Goal: Task Accomplishment & Management: Use online tool/utility

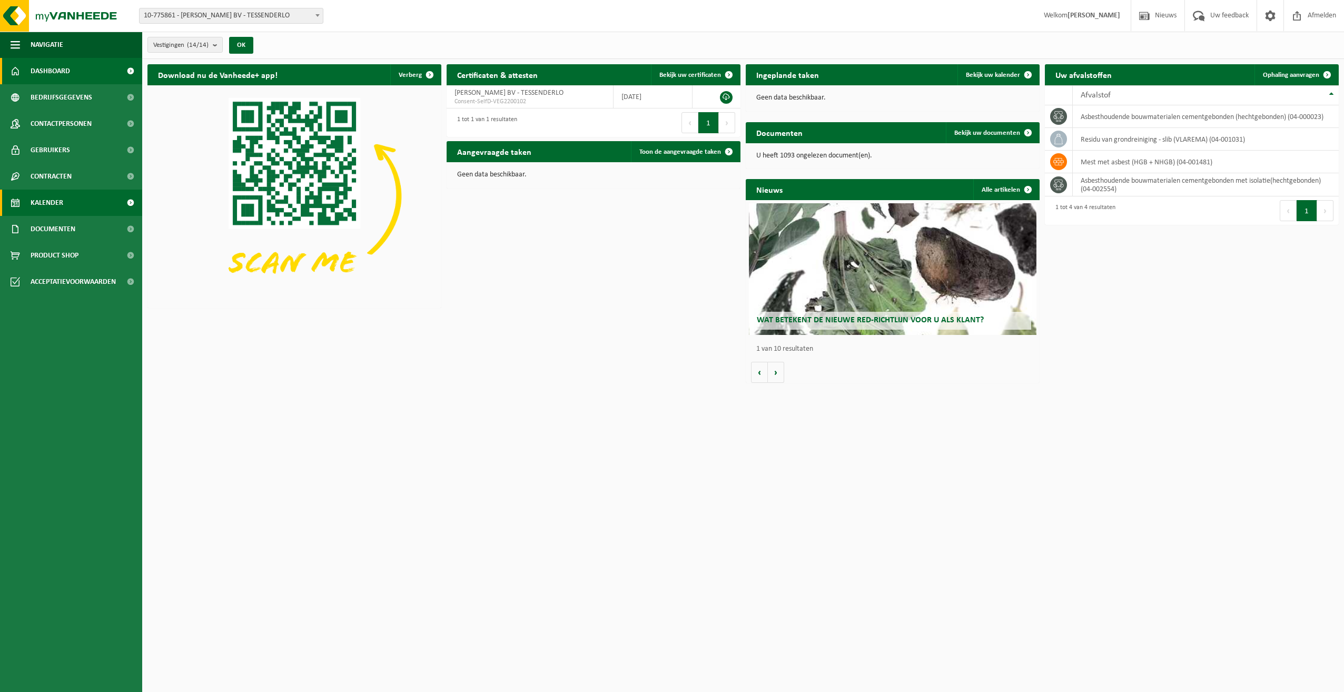
click at [37, 198] on span "Kalender" at bounding box center [47, 203] width 33 height 26
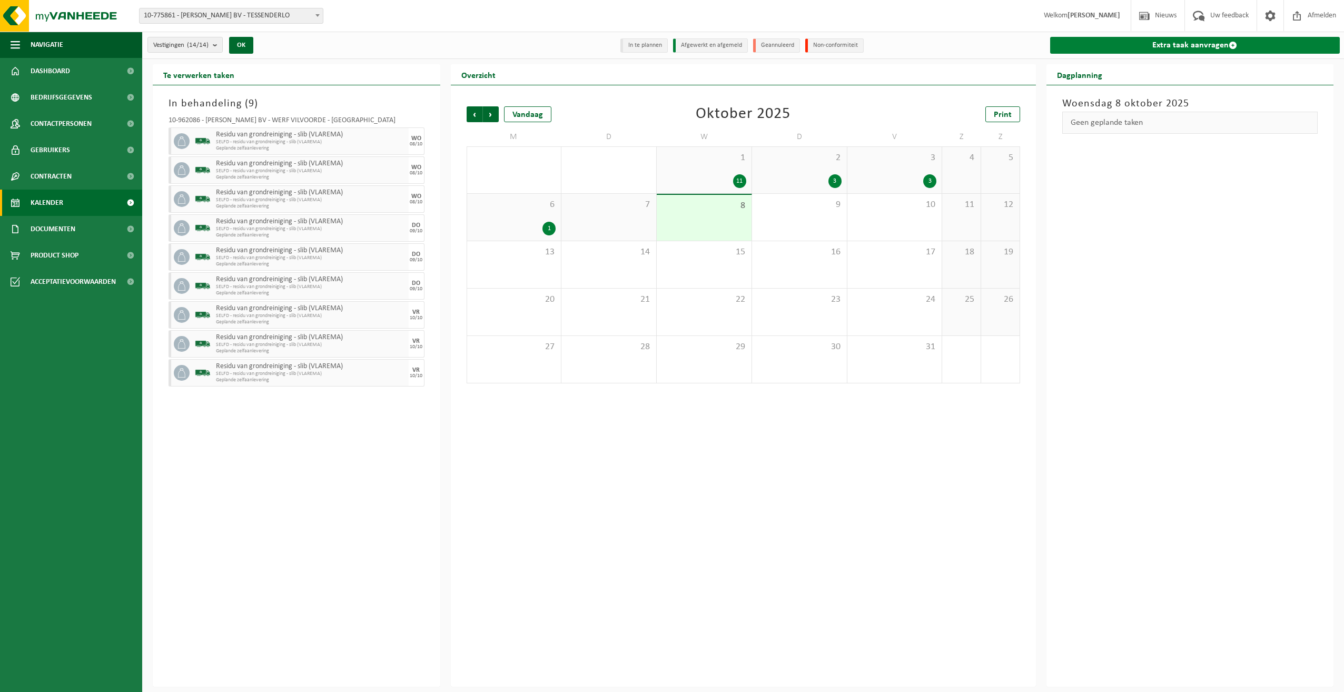
click at [1167, 45] on link "Extra taak aanvragen" at bounding box center [1195, 45] width 290 height 17
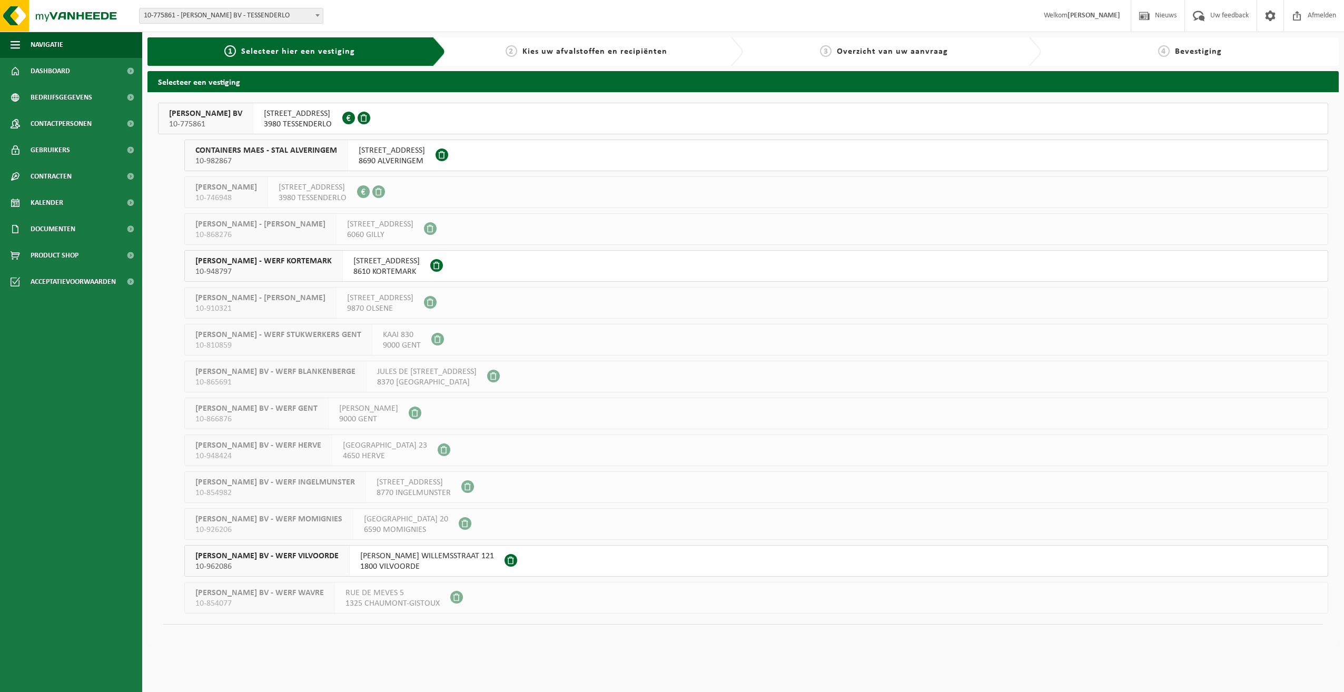
click at [307, 562] on span "10-962086" at bounding box center [266, 566] width 143 height 11
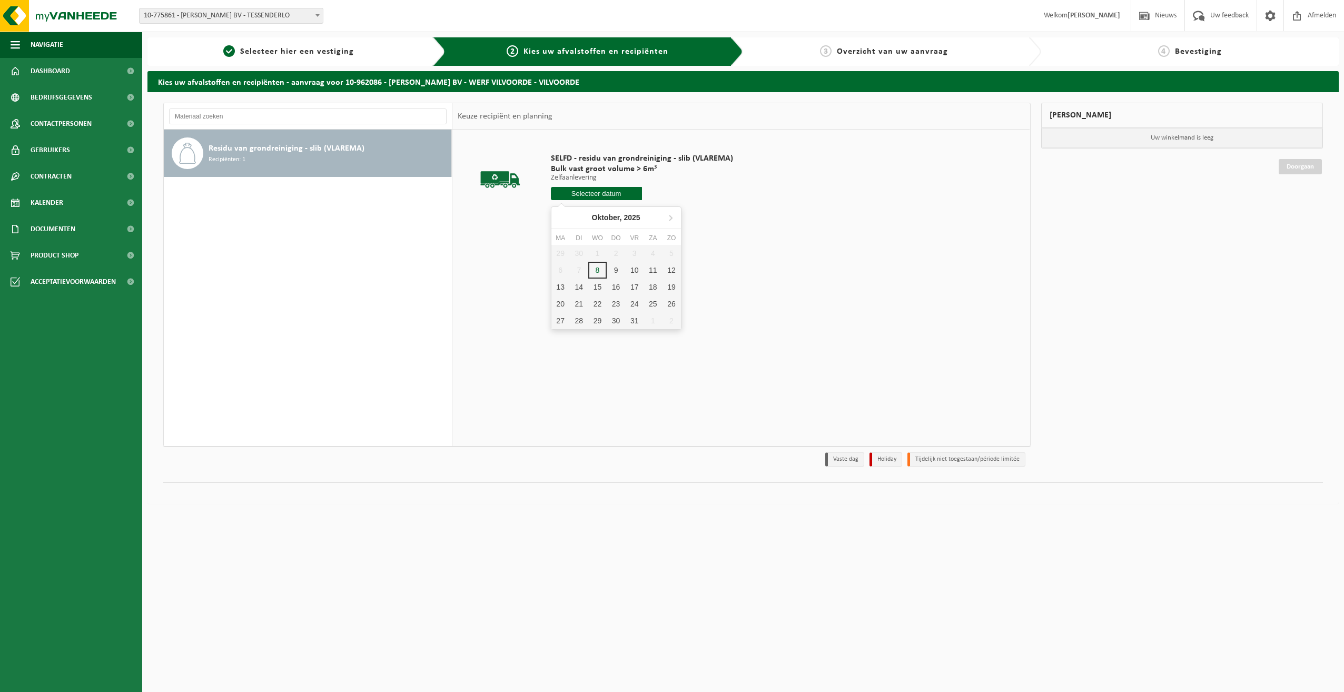
click at [604, 196] on input "text" at bounding box center [596, 193] width 91 height 13
click at [561, 286] on div "13" at bounding box center [560, 287] width 18 height 17
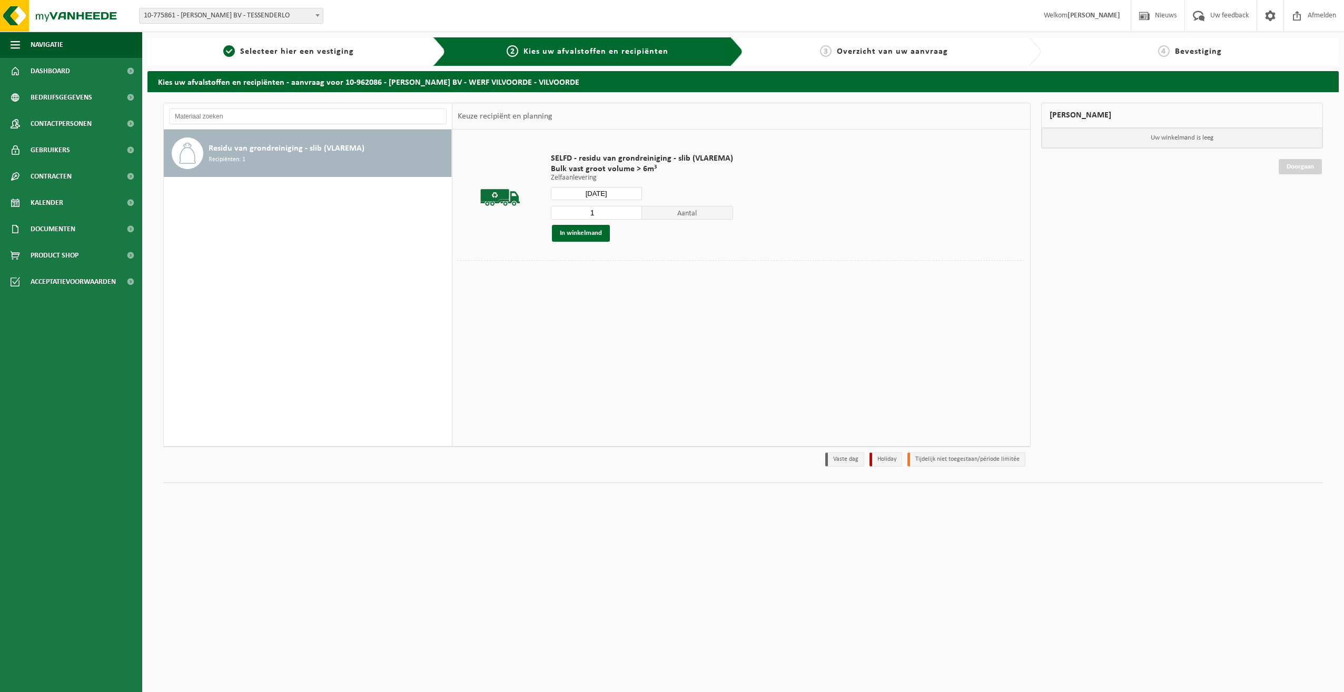
type input "Van [DATE]"
drag, startPoint x: 595, startPoint y: 213, endPoint x: 540, endPoint y: 218, distance: 55.5
click at [540, 219] on tr "SELFD - residu van grondreiniging - slib (VLAREMA) Bulk vast groot volume > 6m³…" at bounding box center [741, 197] width 567 height 125
type input "3"
click at [582, 232] on button "In winkelmand" at bounding box center [581, 233] width 58 height 17
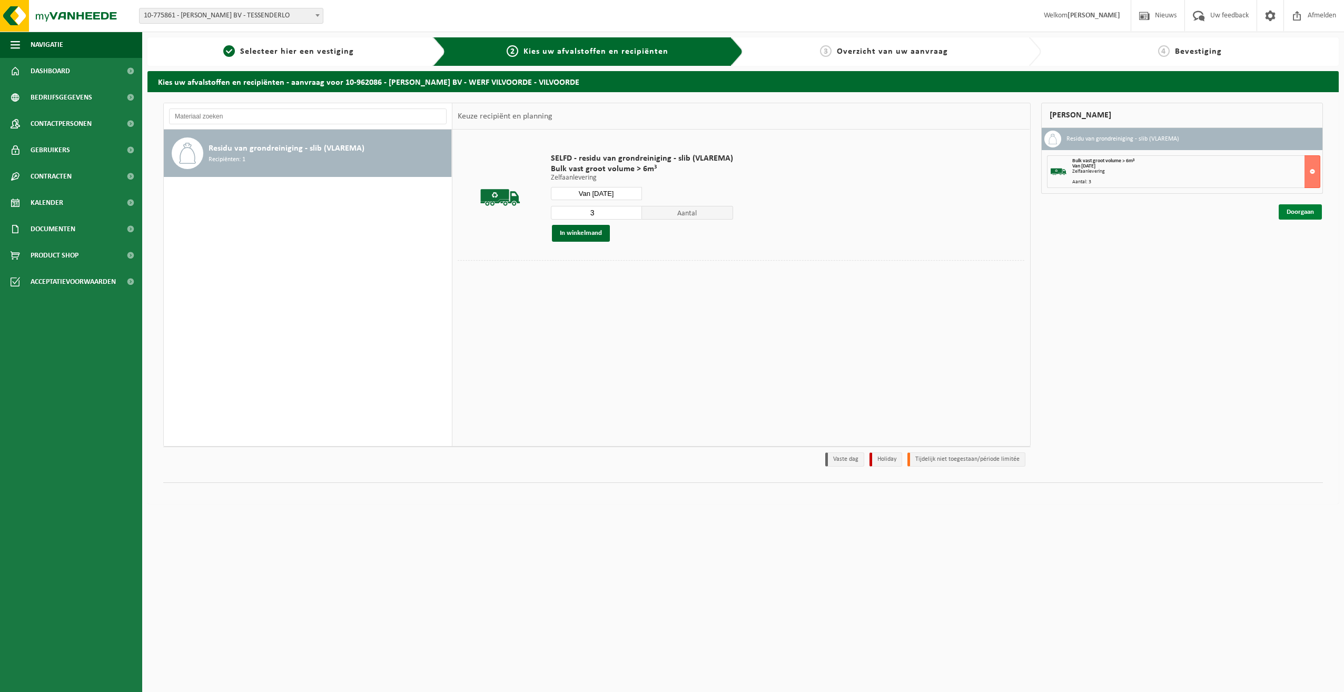
click at [1295, 213] on link "Doorgaan" at bounding box center [1299, 211] width 43 height 15
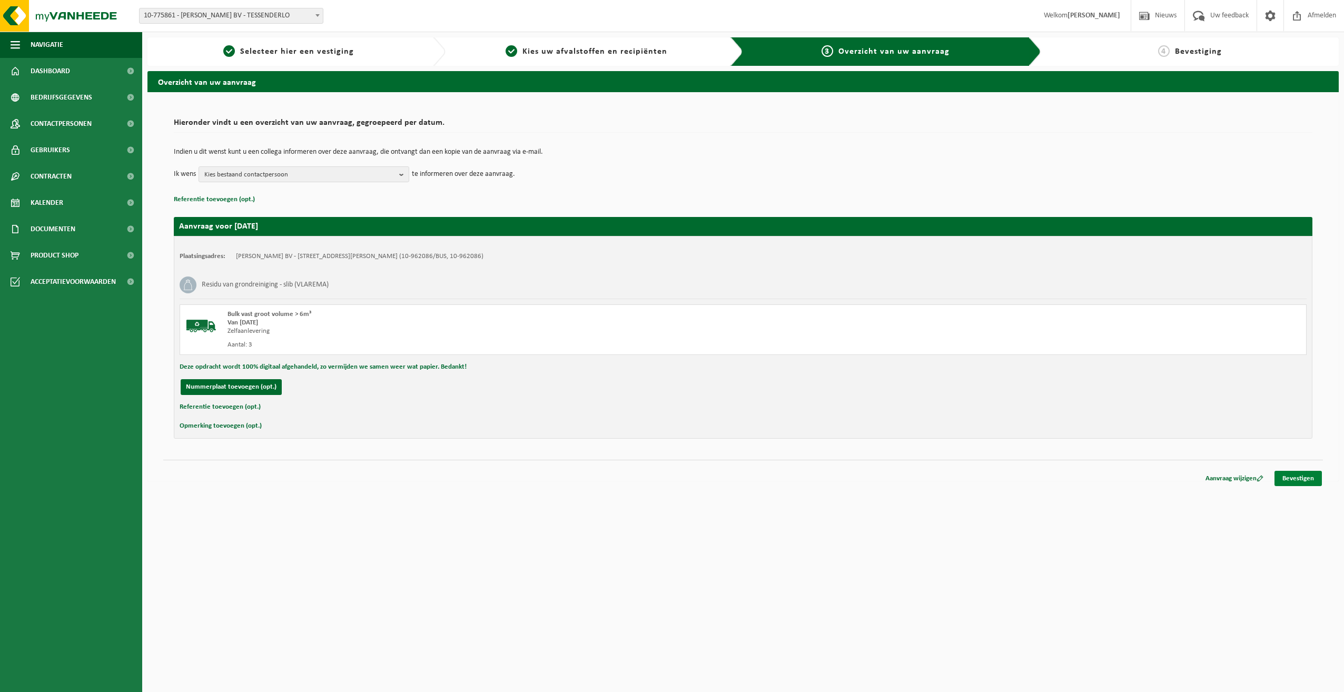
click at [1298, 477] on link "Bevestigen" at bounding box center [1297, 478] width 47 height 15
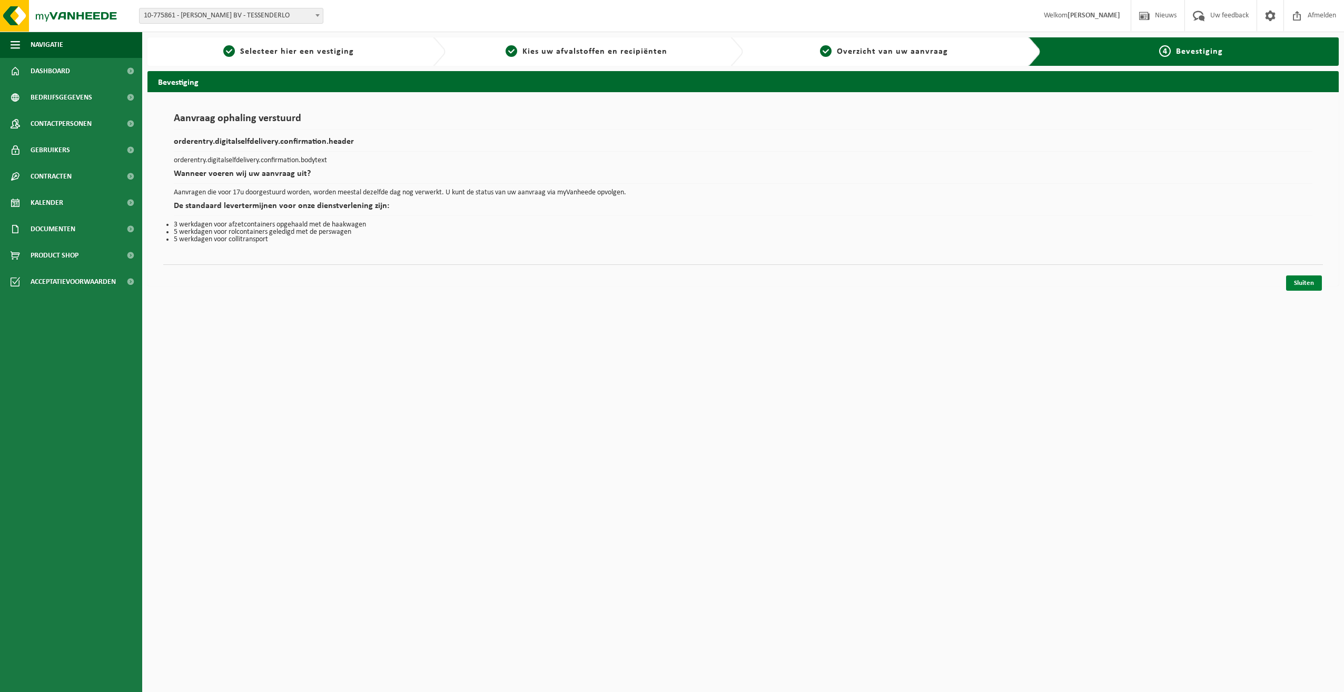
click at [1302, 283] on link "Sluiten" at bounding box center [1304, 282] width 36 height 15
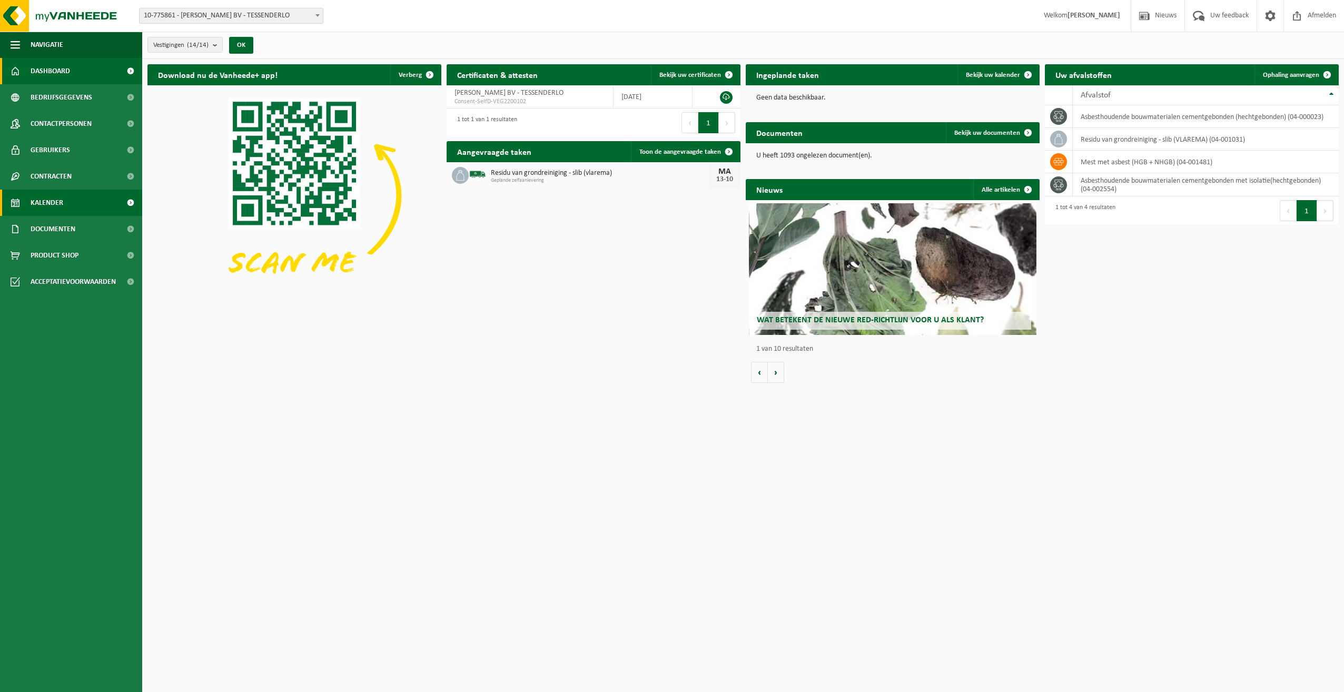
click at [45, 200] on span "Kalender" at bounding box center [47, 203] width 33 height 26
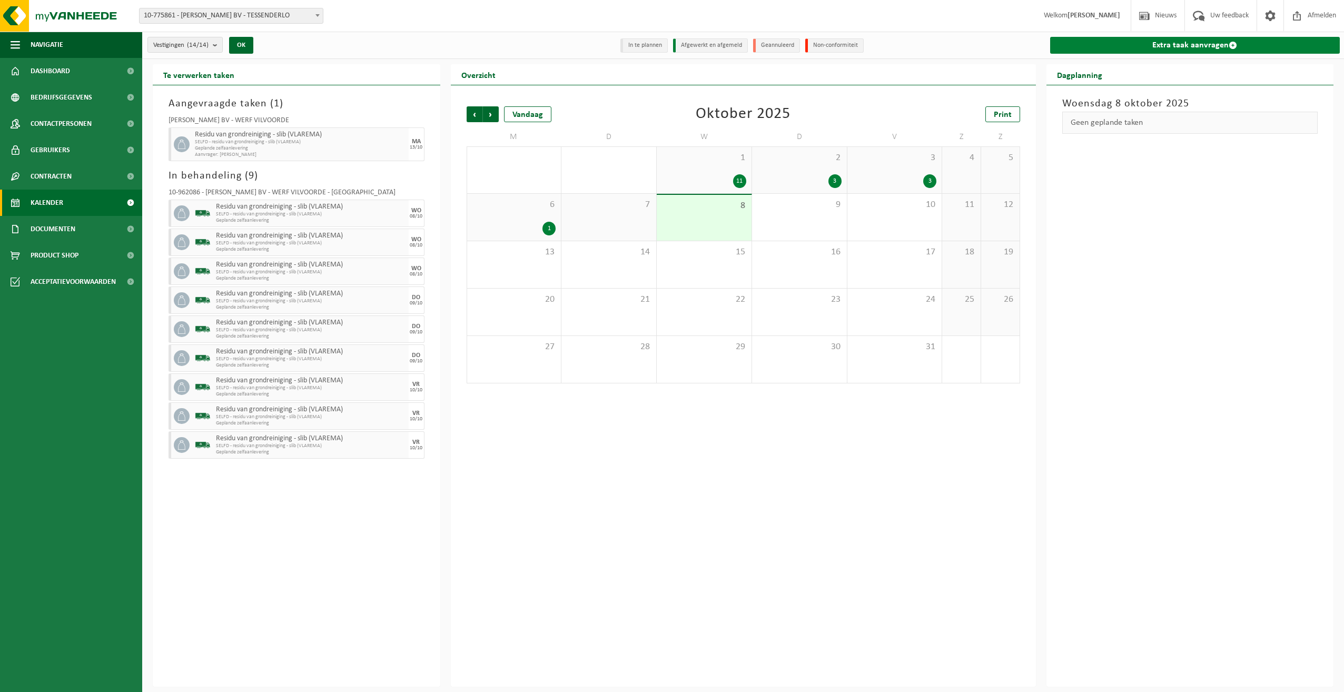
click at [1192, 43] on link "Extra taak aanvragen" at bounding box center [1195, 45] width 290 height 17
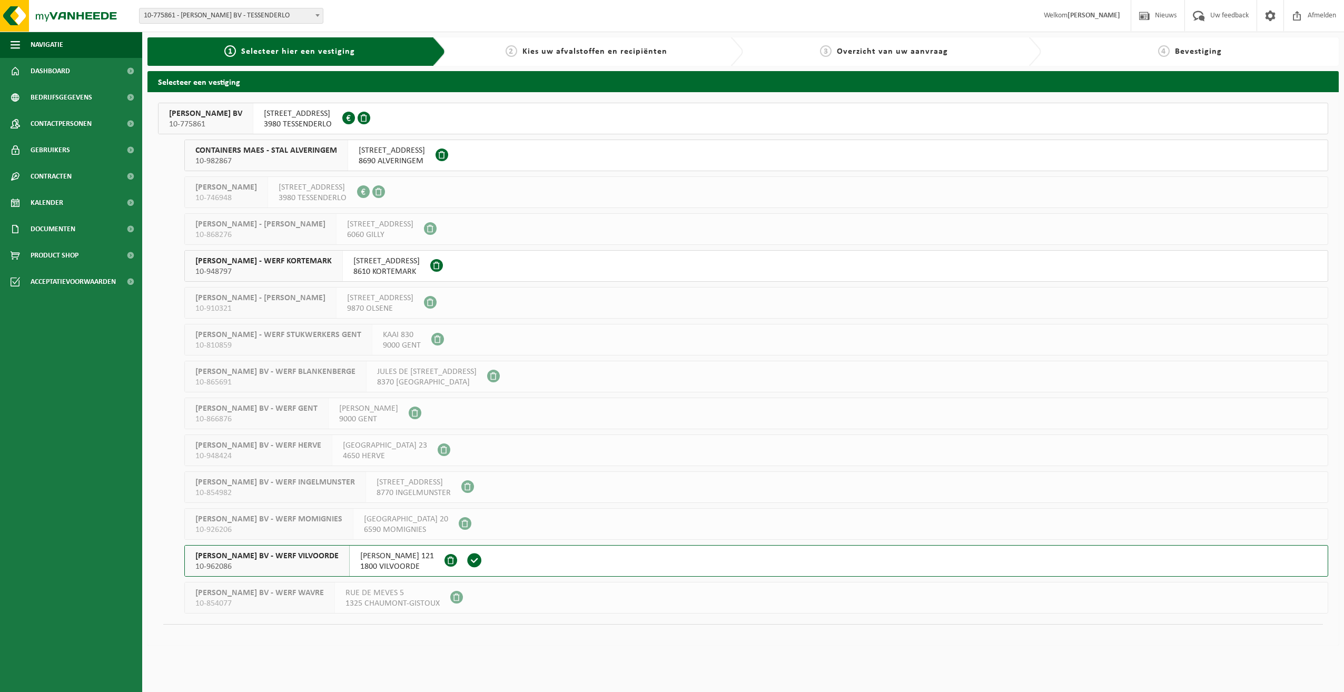
click at [253, 552] on span "YVES MAES BV - WERF VILVOORDE" at bounding box center [266, 556] width 143 height 11
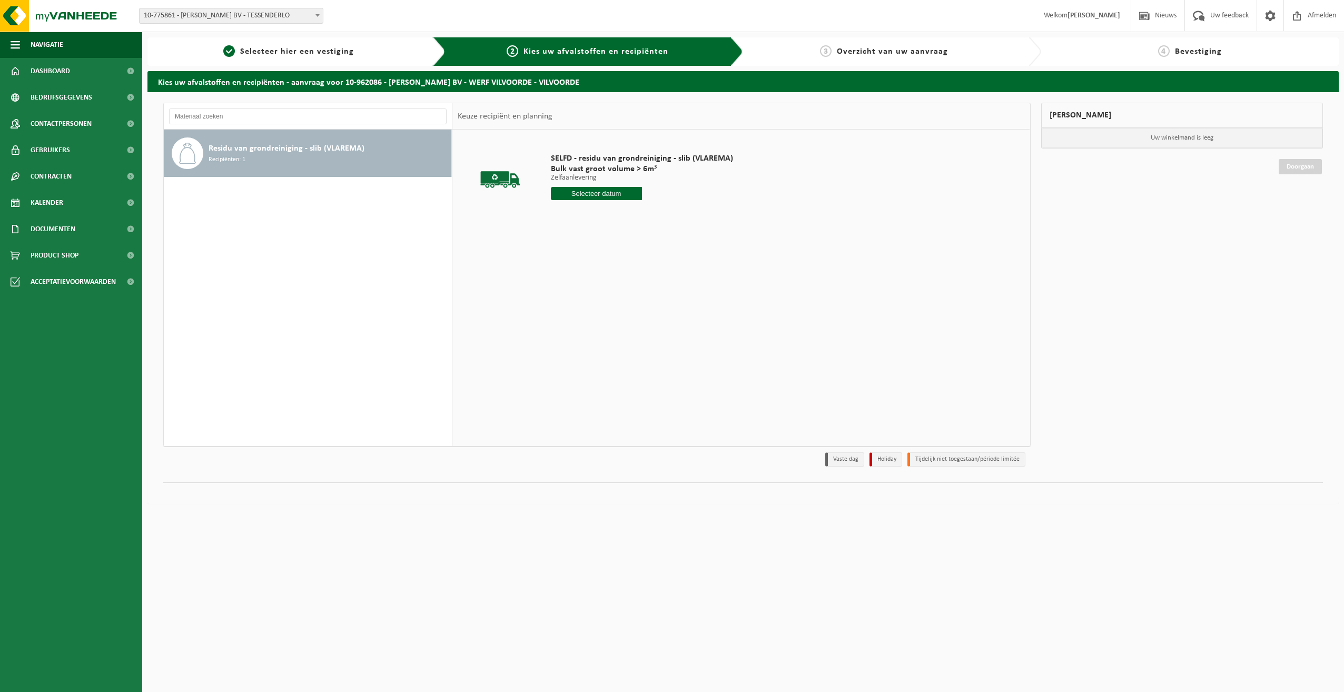
click at [586, 192] on input "text" at bounding box center [596, 193] width 91 height 13
click at [580, 286] on div "14" at bounding box center [579, 287] width 18 height 17
type input "Van 2025-10-14"
drag, startPoint x: 599, startPoint y: 211, endPoint x: 544, endPoint y: 209, distance: 54.8
click at [545, 209] on div "SELFD - residu van grondreiniging - slib (VLAREMA) Bulk vast groot volume > 6m³…" at bounding box center [641, 198] width 193 height 110
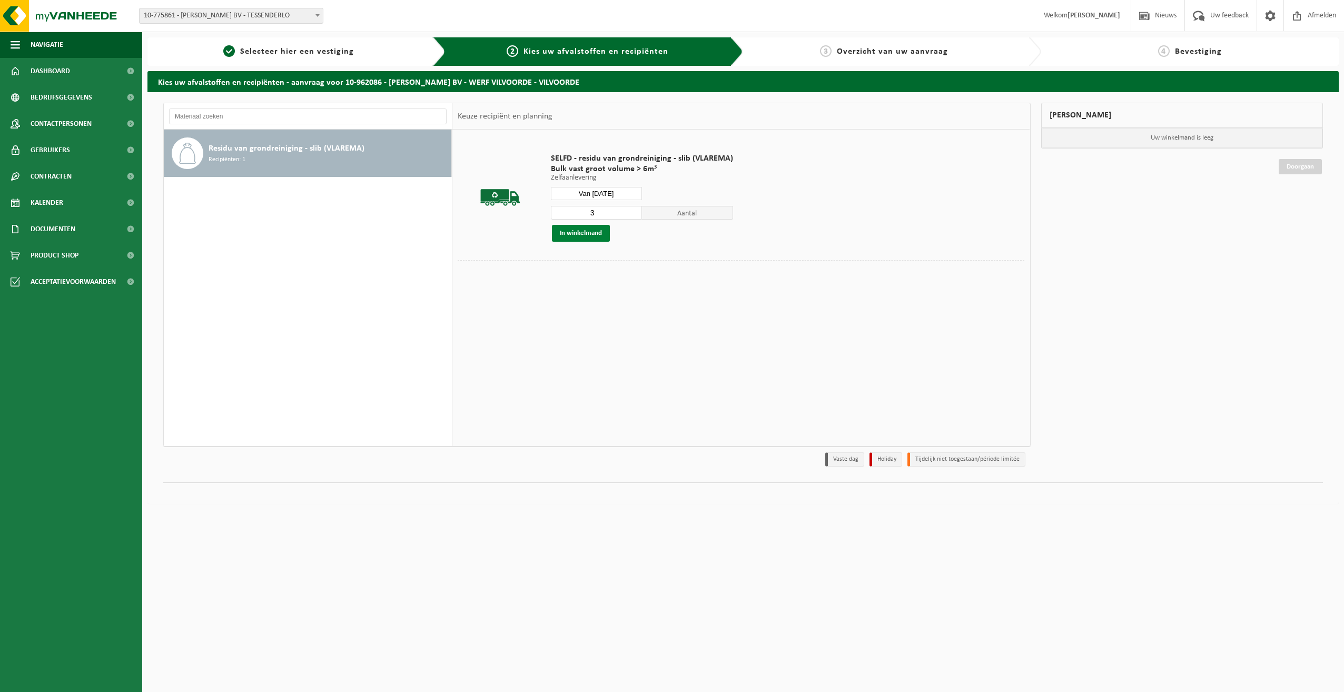
type input "3"
click at [590, 229] on button "In winkelmand" at bounding box center [581, 233] width 58 height 17
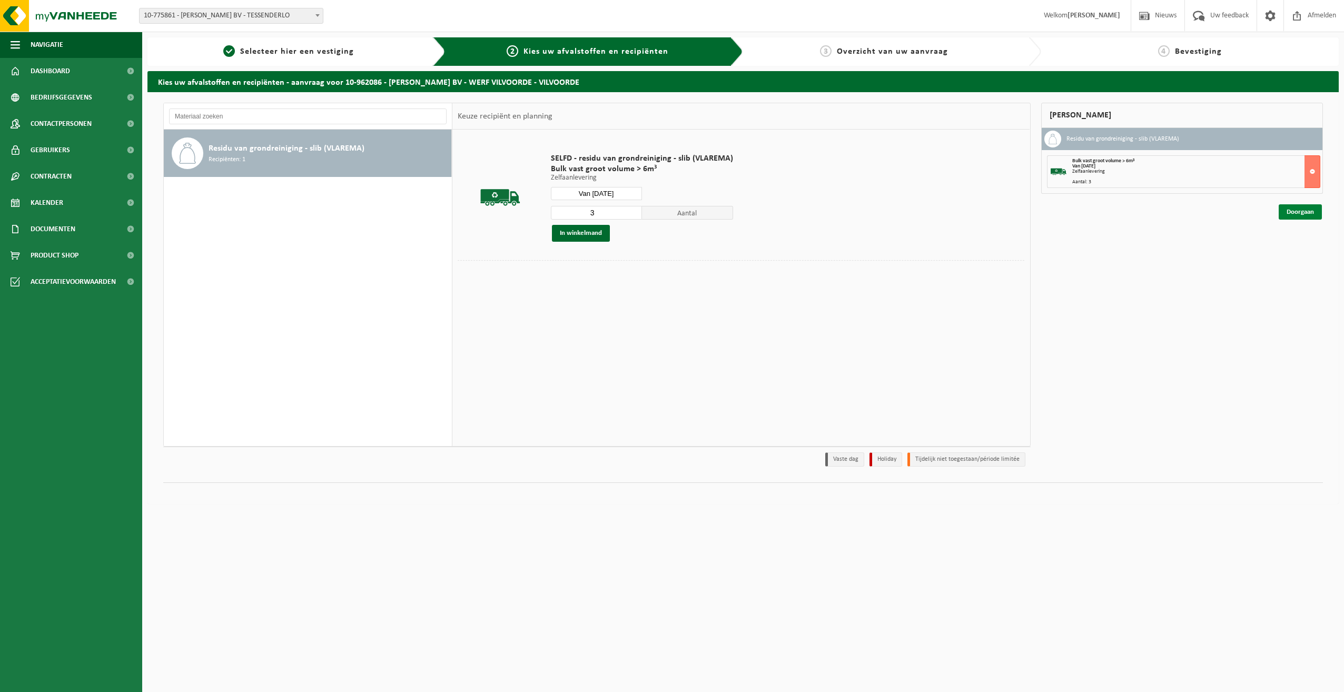
click at [1294, 207] on link "Doorgaan" at bounding box center [1299, 211] width 43 height 15
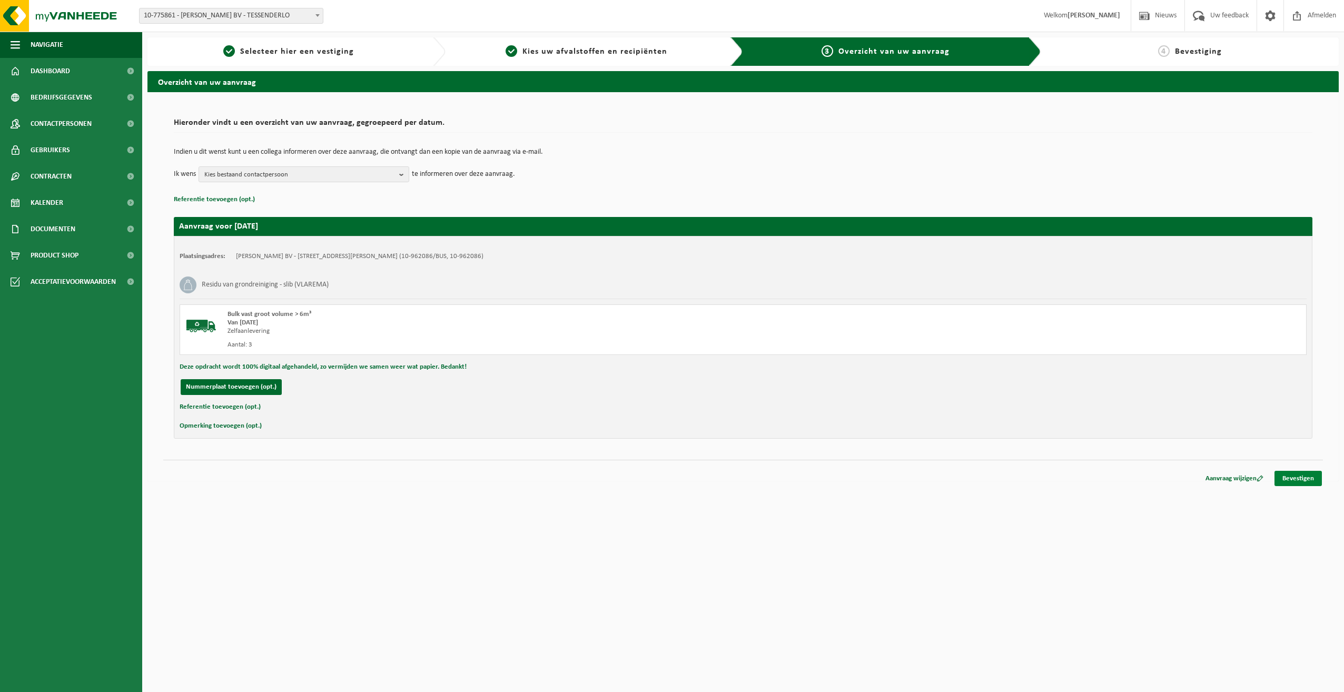
click at [1296, 475] on link "Bevestigen" at bounding box center [1297, 478] width 47 height 15
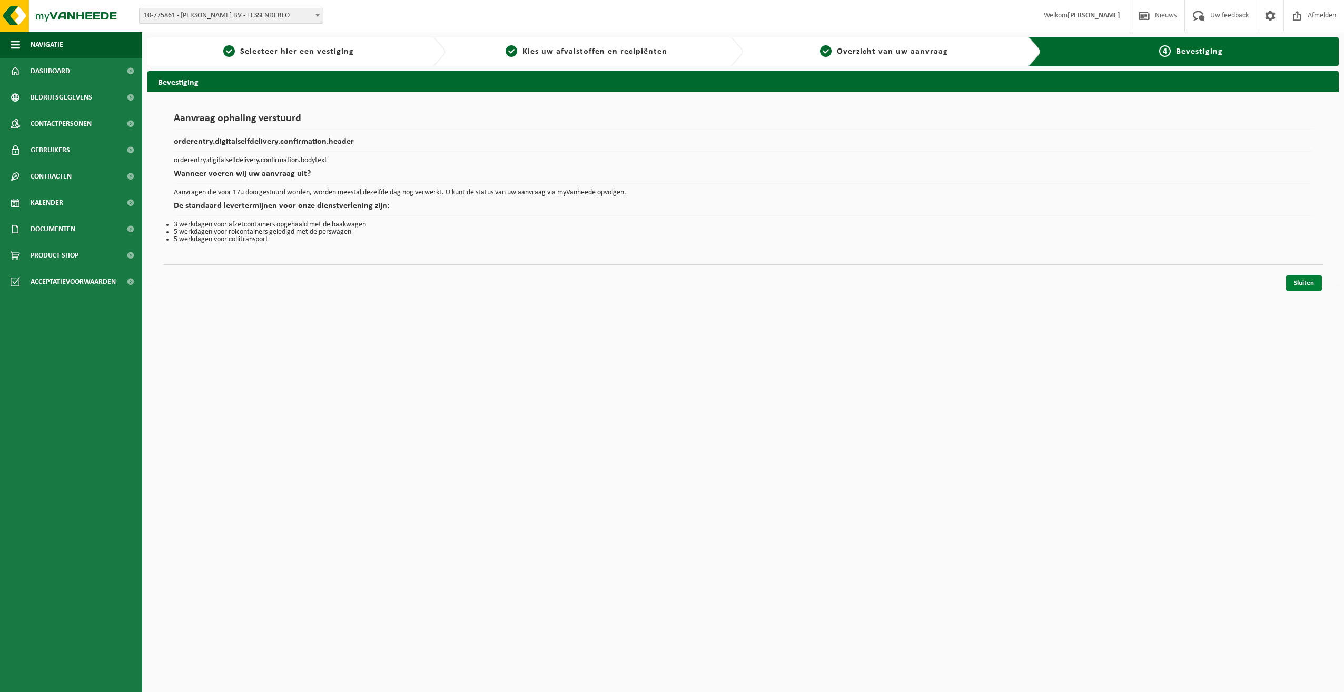
click at [1301, 282] on link "Sluiten" at bounding box center [1304, 282] width 36 height 15
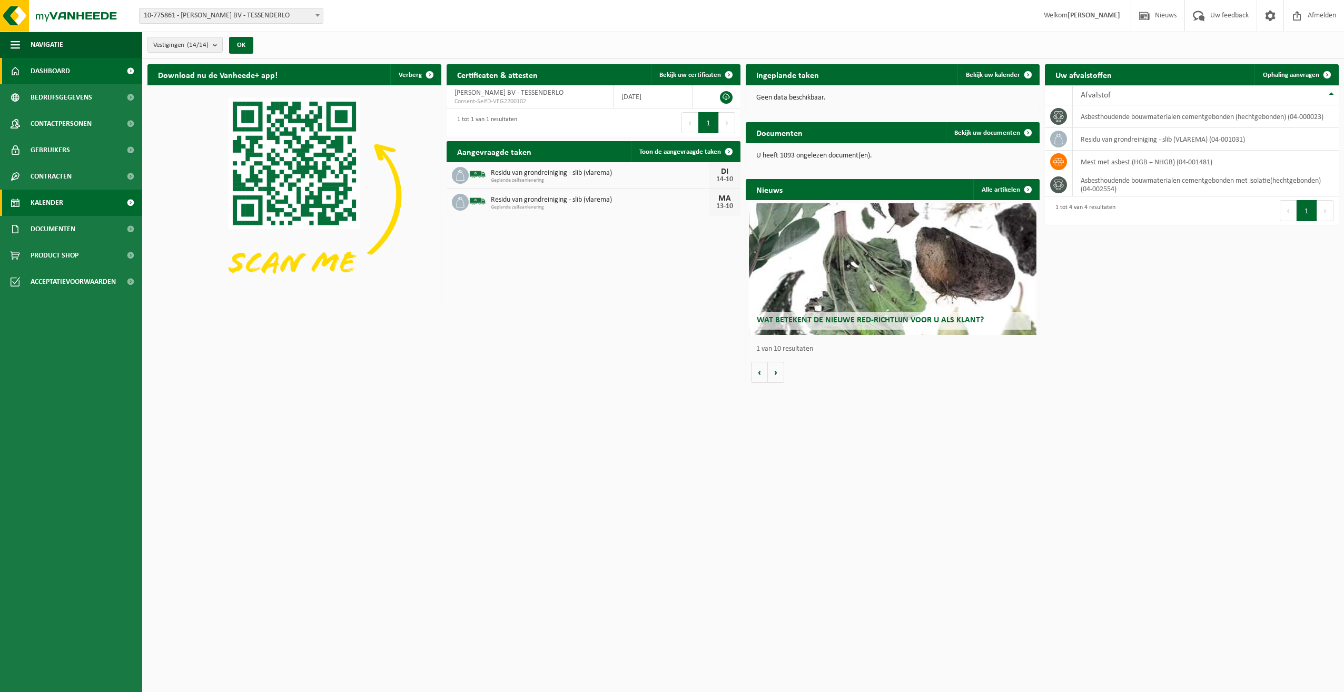
click at [43, 203] on span "Kalender" at bounding box center [47, 203] width 33 height 26
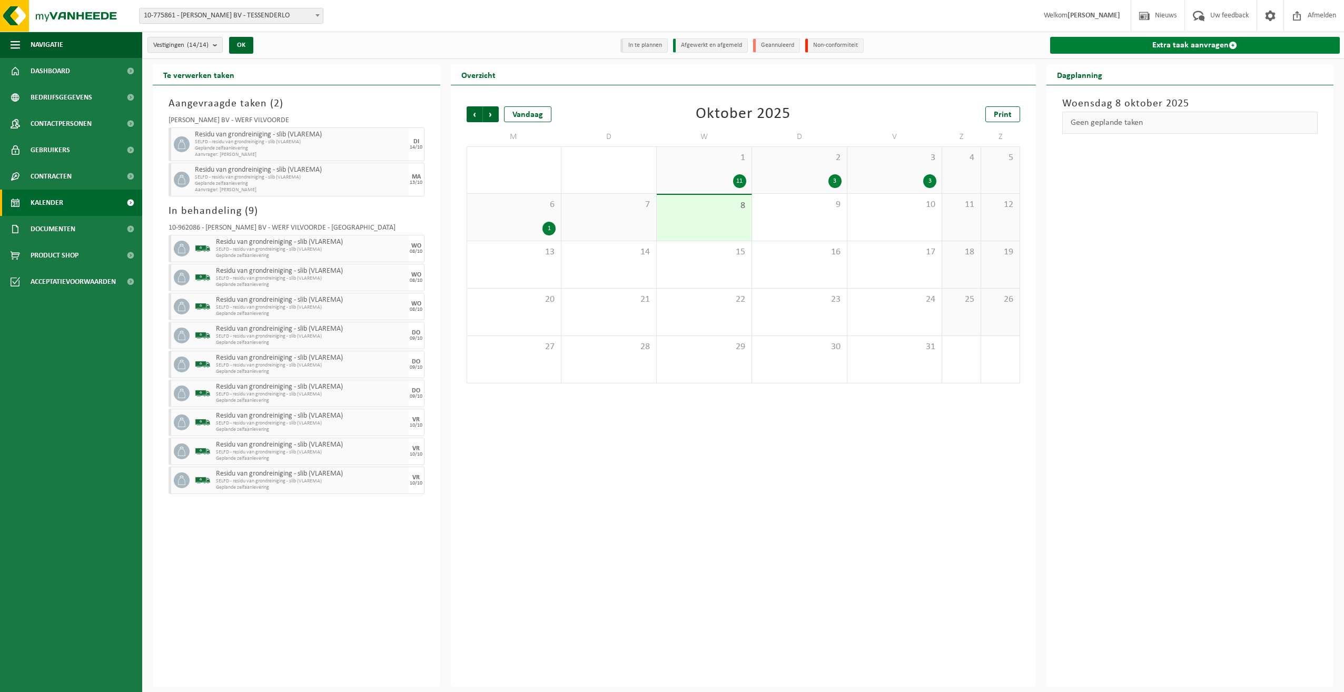
click at [1178, 42] on link "Extra taak aanvragen" at bounding box center [1195, 45] width 290 height 17
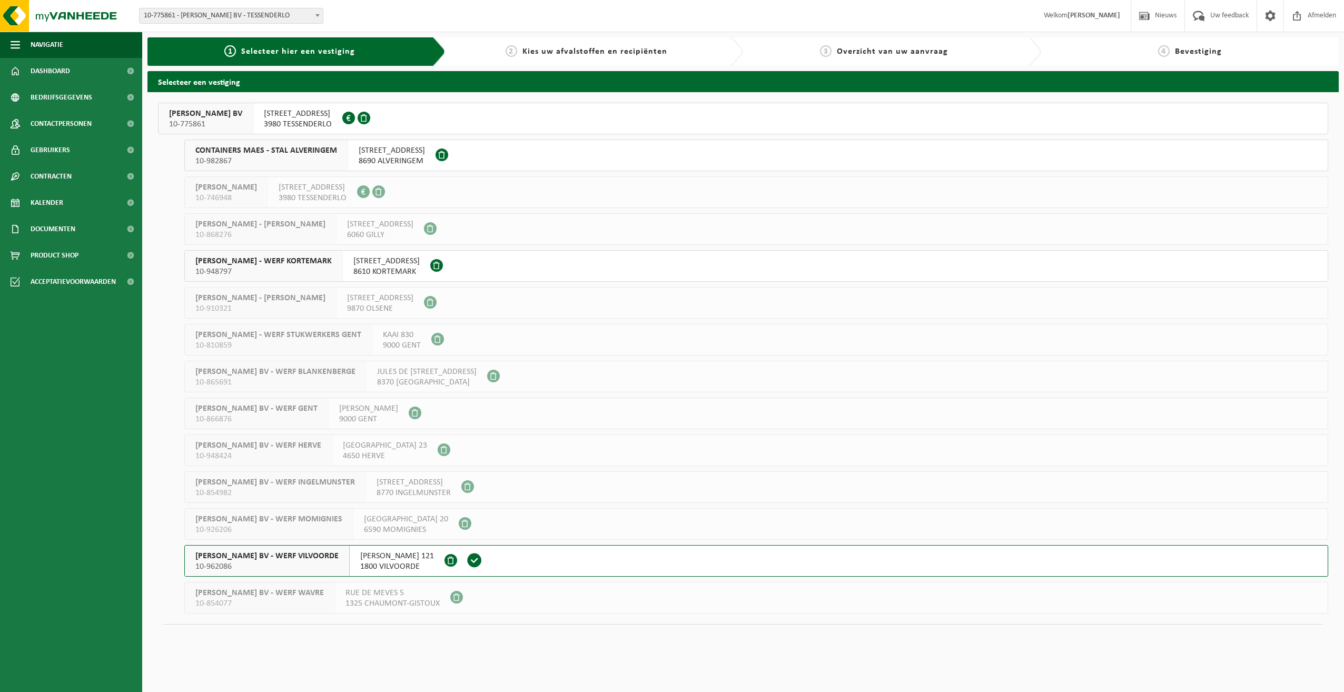
click at [282, 551] on span "YVES MAES BV - WERF VILVOORDE" at bounding box center [266, 556] width 143 height 11
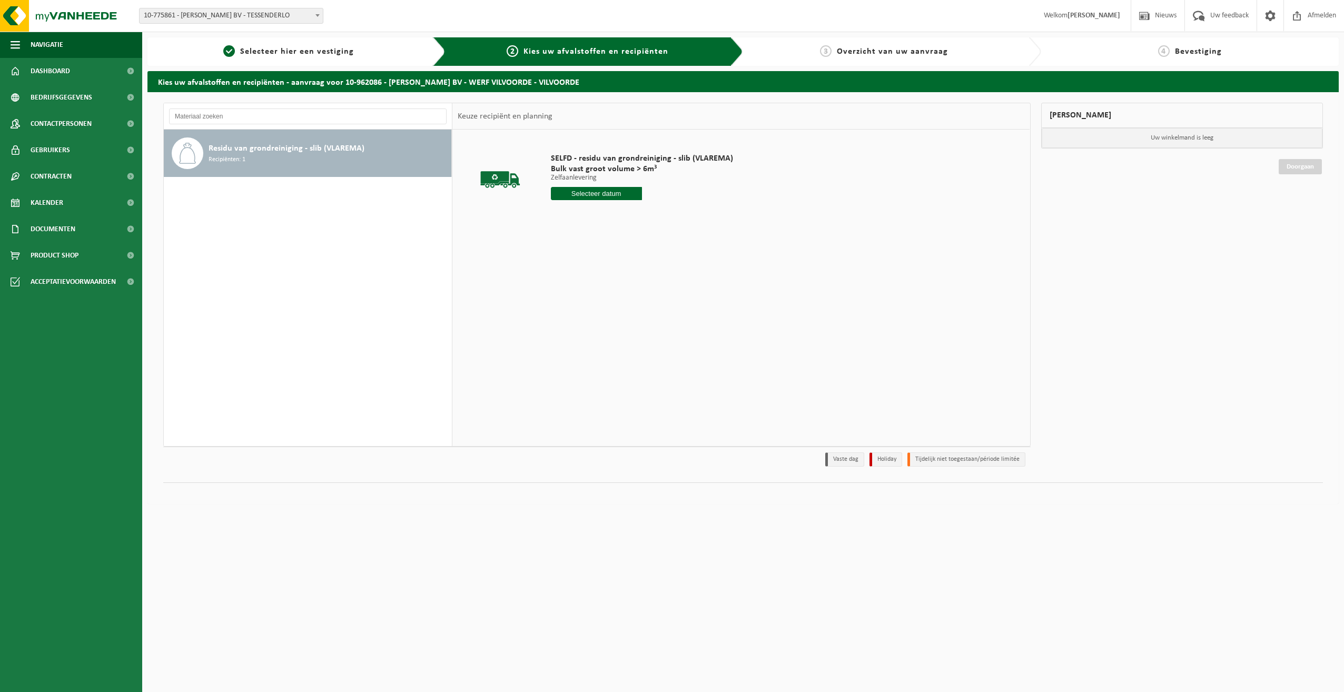
click at [595, 190] on input "text" at bounding box center [596, 193] width 91 height 13
click at [600, 287] on div "15" at bounding box center [597, 287] width 18 height 17
type input "Van 2025-10-15"
drag, startPoint x: 587, startPoint y: 212, endPoint x: 542, endPoint y: 214, distance: 44.8
click at [542, 215] on tr "SELFD - residu van grondreiniging - slib (VLAREMA) Bulk vast groot volume > 6m³…" at bounding box center [741, 197] width 567 height 125
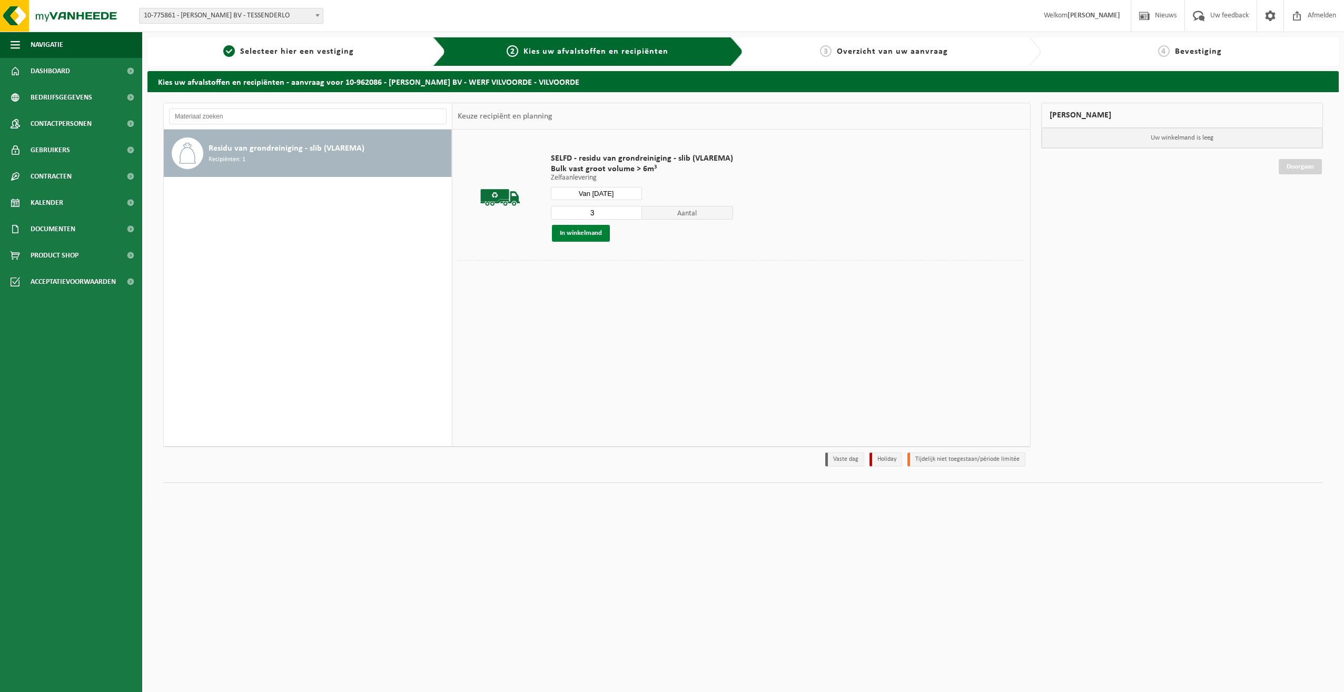
type input "3"
click at [592, 234] on button "In winkelmand" at bounding box center [581, 233] width 58 height 17
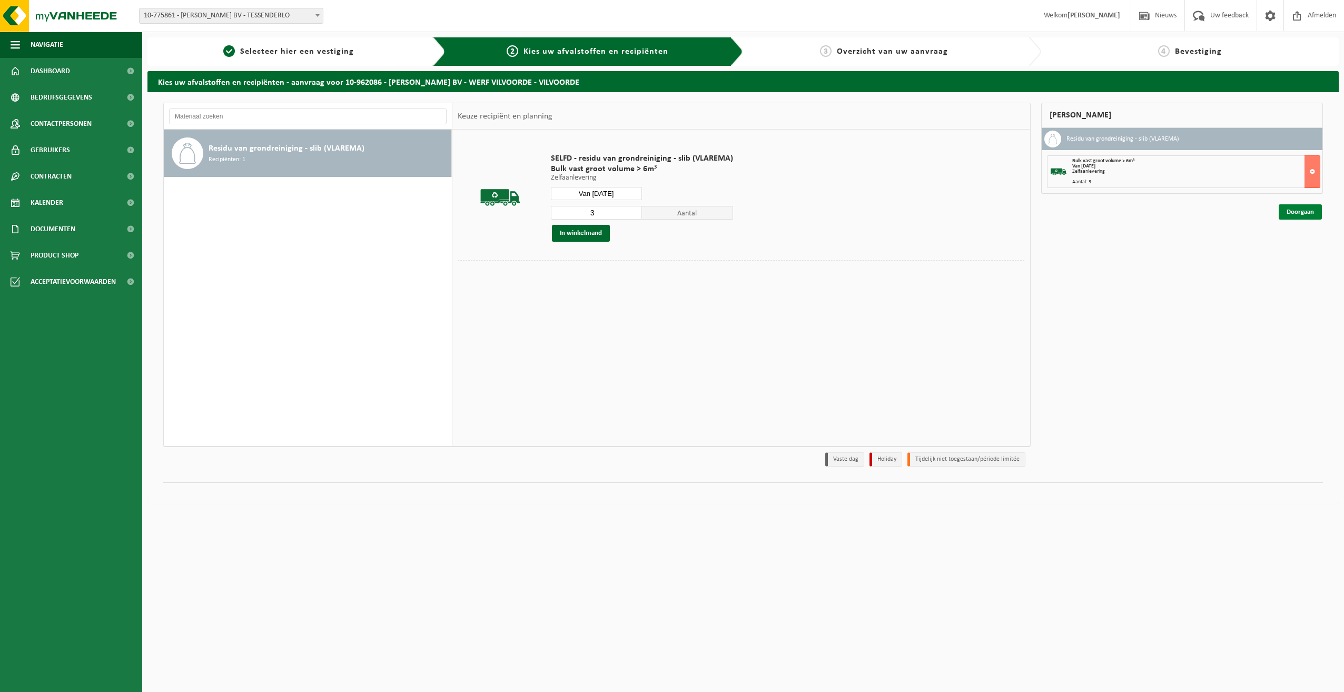
click at [1297, 207] on link "Doorgaan" at bounding box center [1299, 211] width 43 height 15
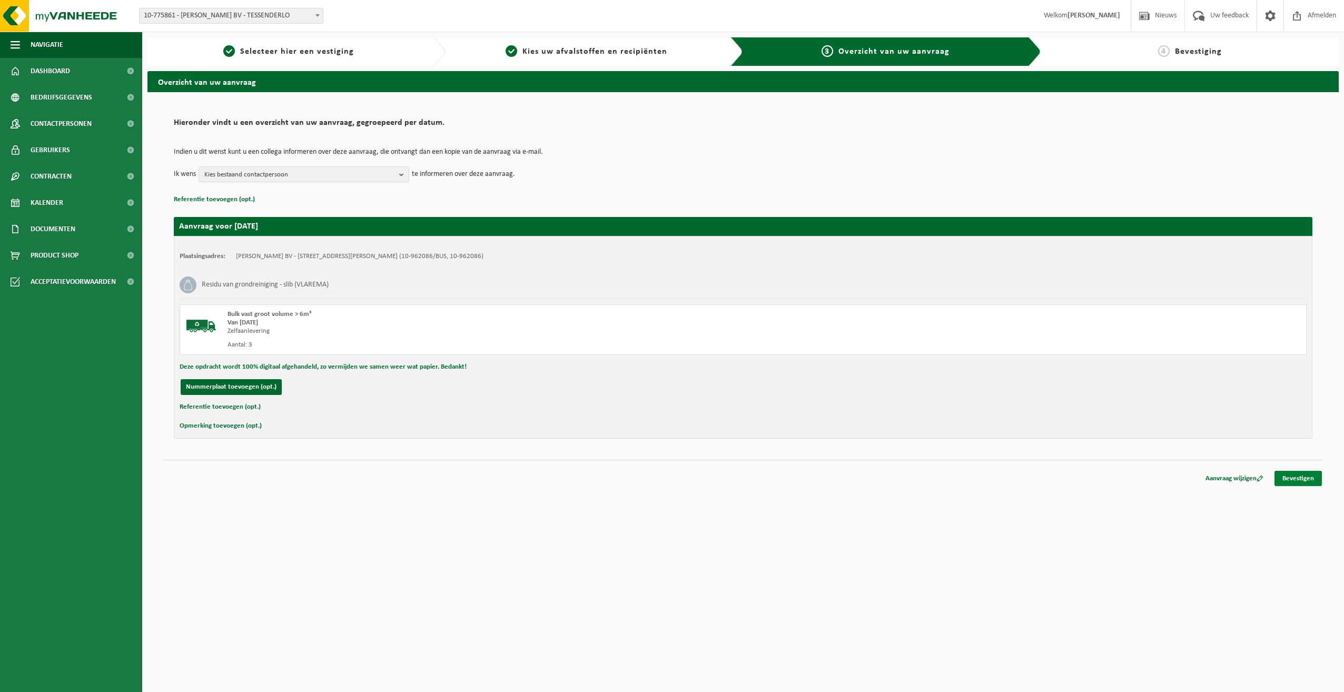
click at [1290, 478] on link "Bevestigen" at bounding box center [1297, 478] width 47 height 15
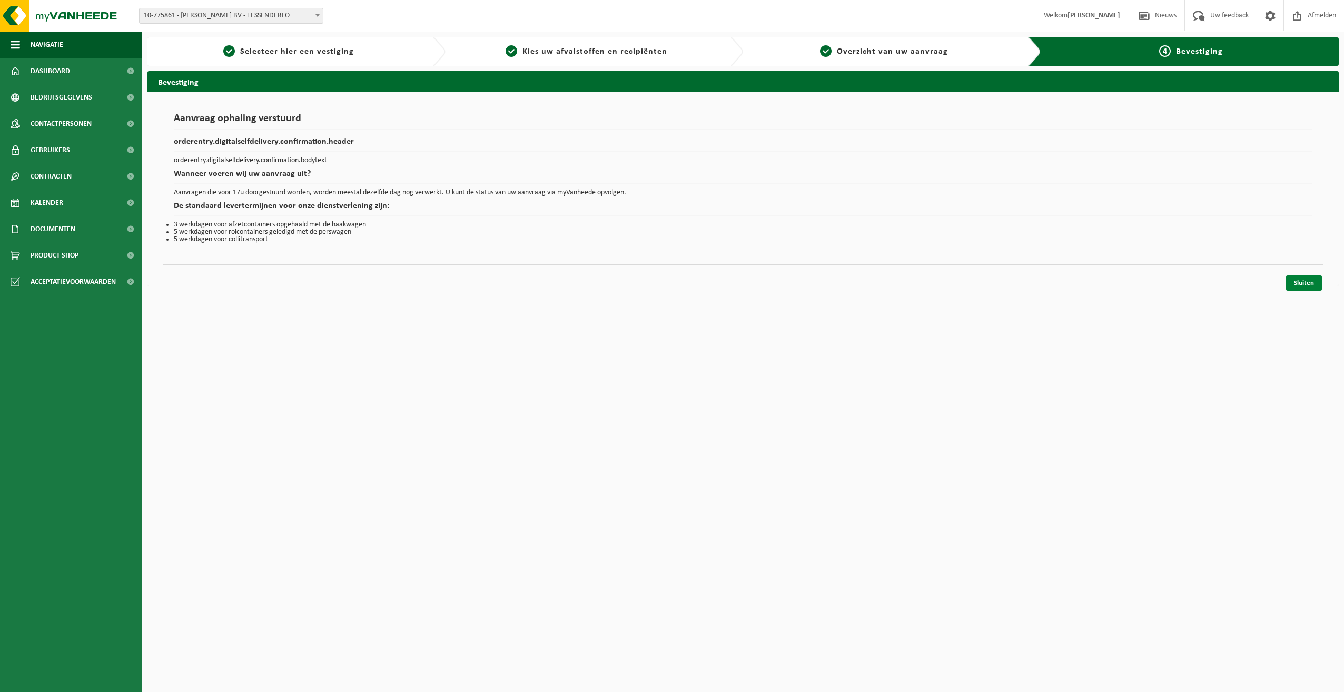
click at [1301, 280] on link "Sluiten" at bounding box center [1304, 282] width 36 height 15
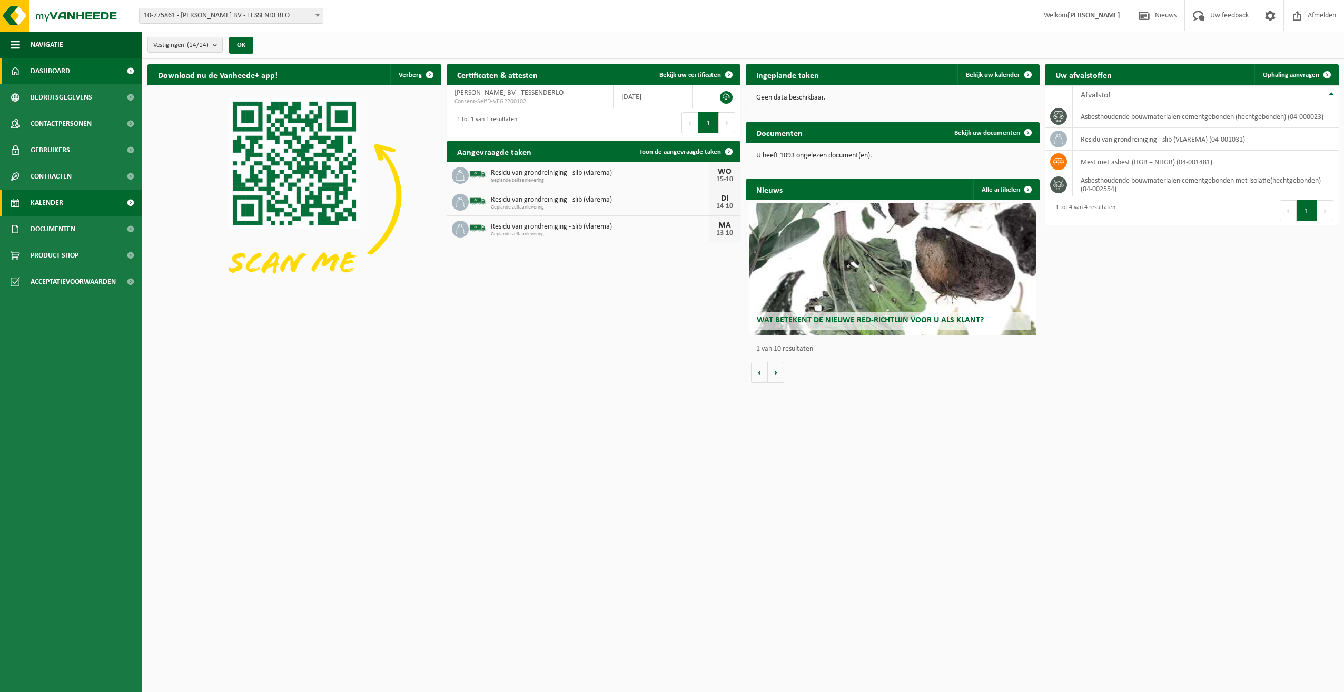
click at [52, 197] on span "Kalender" at bounding box center [47, 203] width 33 height 26
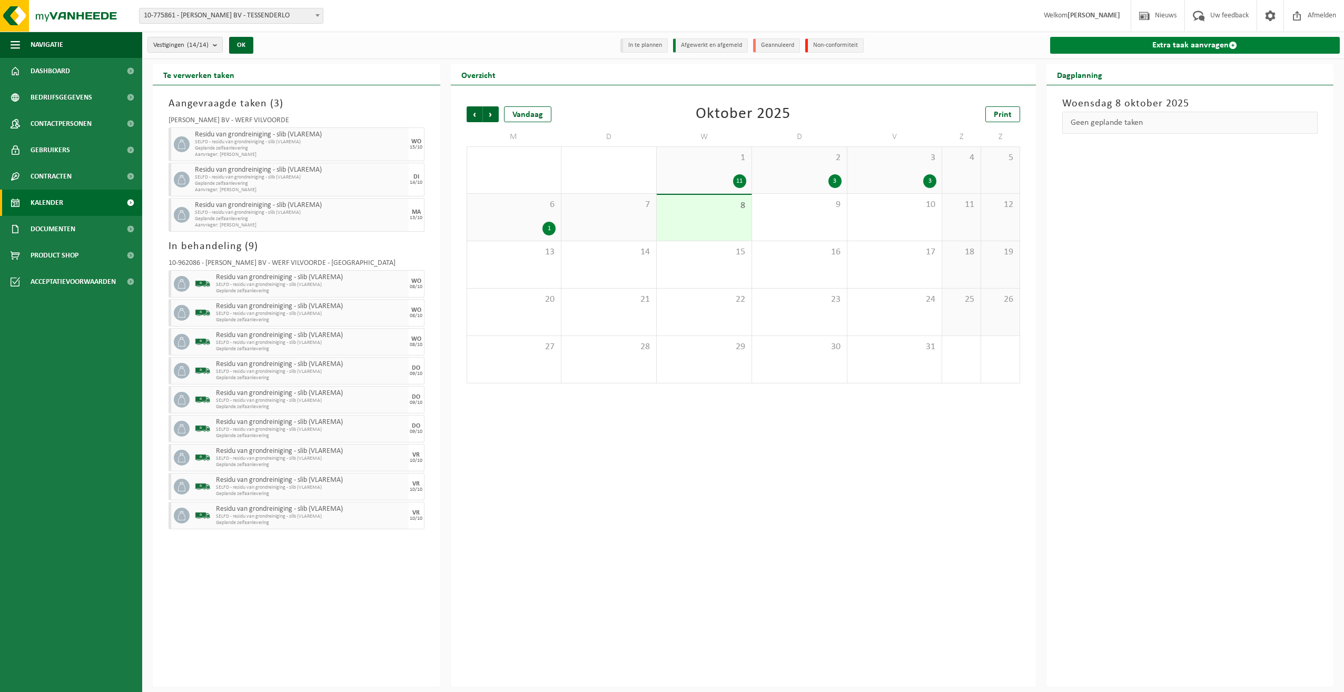
click at [1209, 45] on link "Extra taak aanvragen" at bounding box center [1195, 45] width 290 height 17
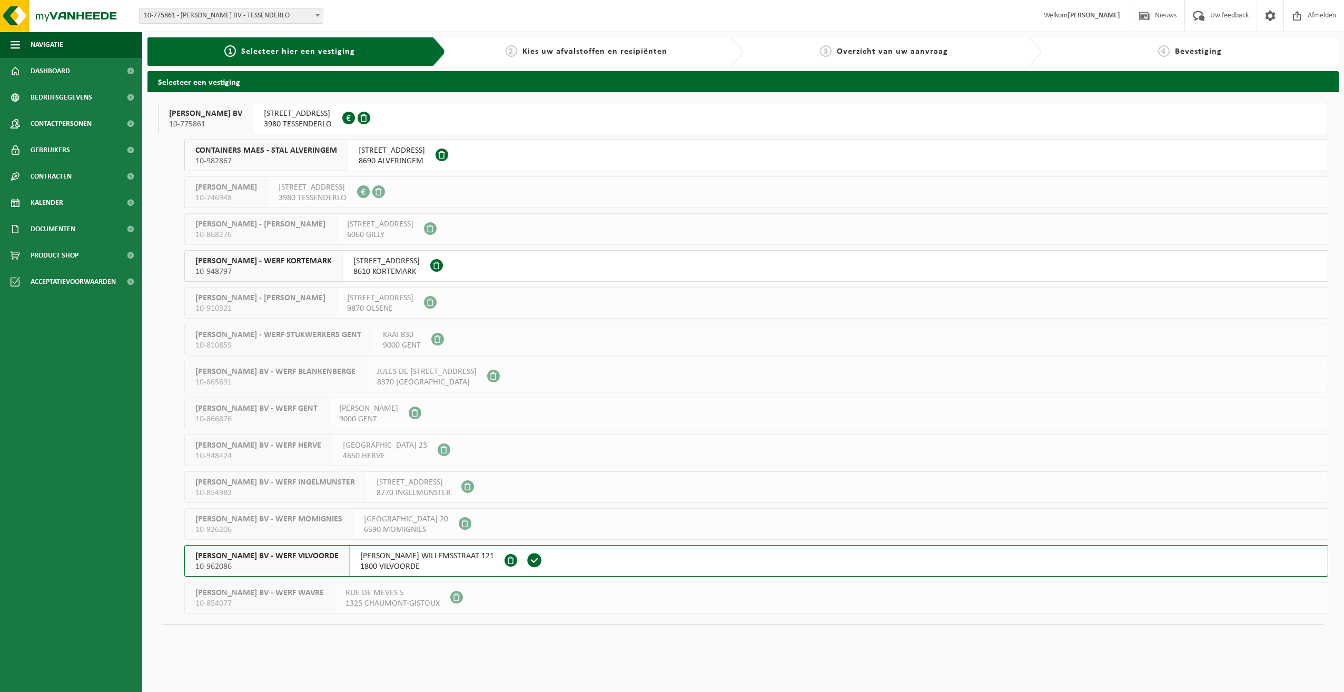
click at [243, 554] on span "YVES MAES BV - WERF VILVOORDE" at bounding box center [266, 556] width 143 height 11
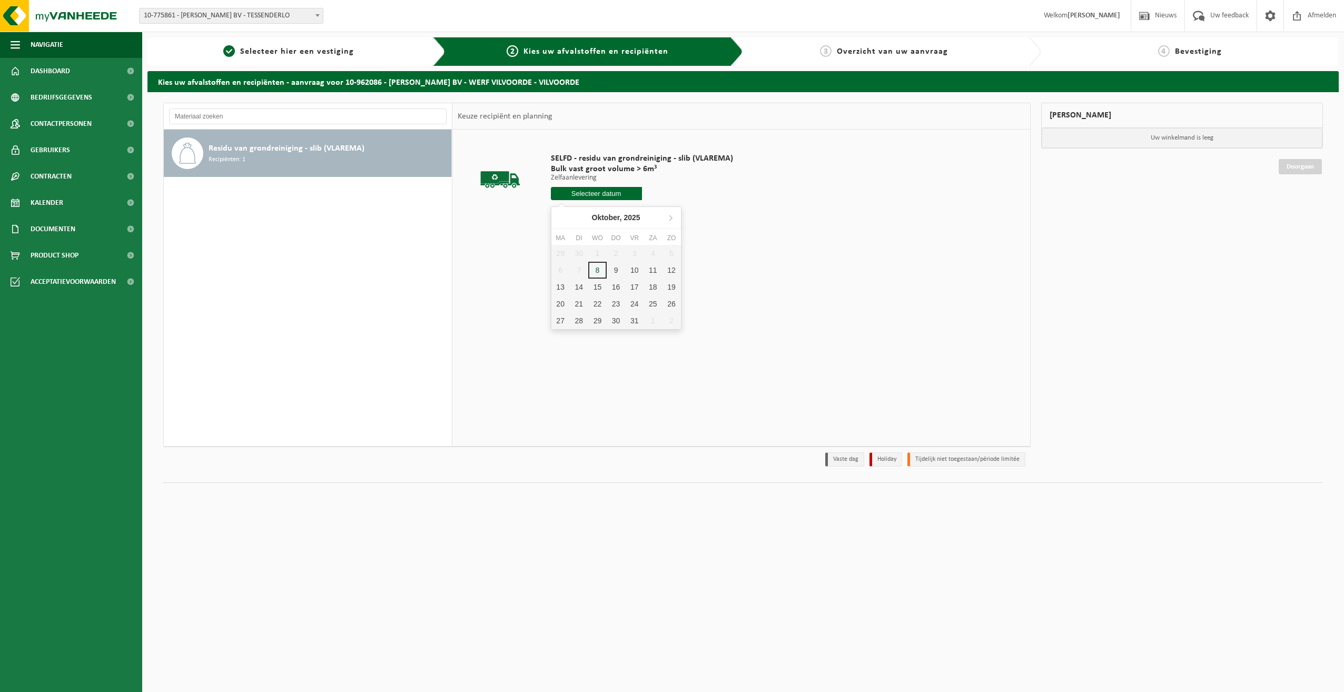
click at [601, 193] on input "text" at bounding box center [596, 193] width 91 height 13
click at [617, 289] on div "16" at bounding box center [616, 287] width 18 height 17
type input "Van [DATE]"
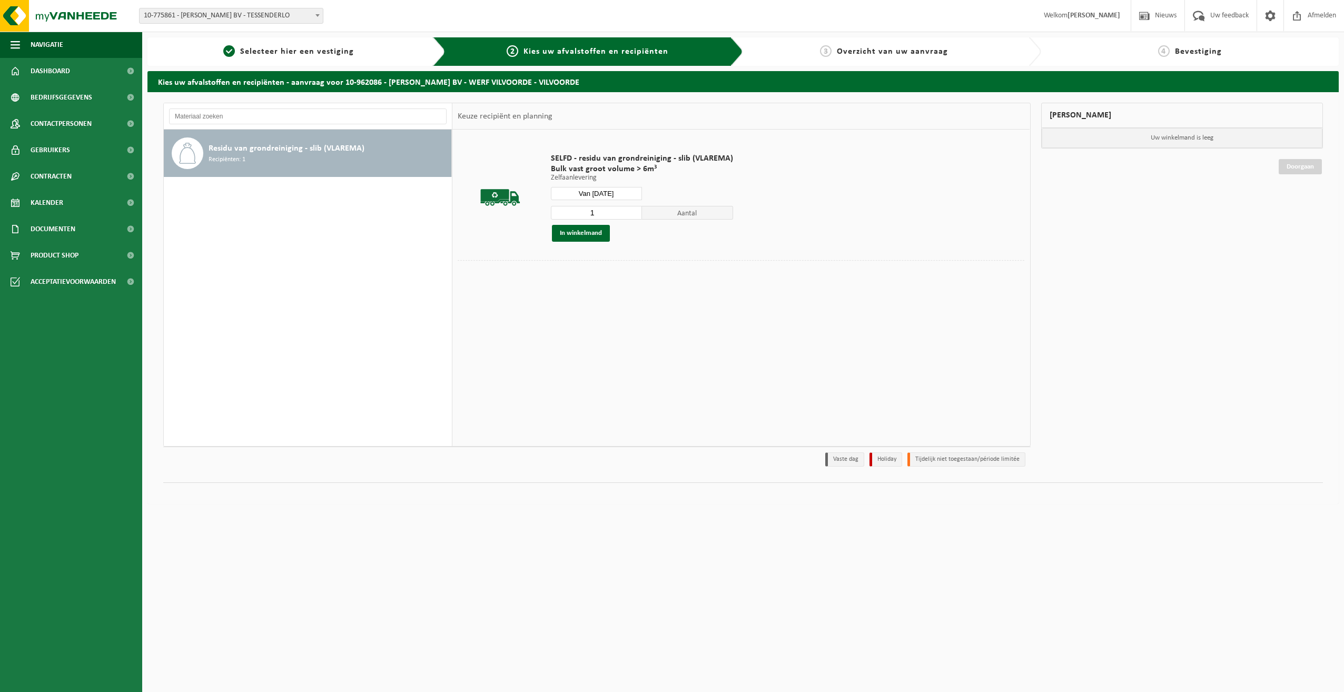
drag, startPoint x: 558, startPoint y: 217, endPoint x: 532, endPoint y: 219, distance: 25.4
click at [533, 219] on tr "SELFD - residu van grondreiniging - slib (VLAREMA) Bulk vast groot volume > 6m³…" at bounding box center [741, 197] width 567 height 125
type input "3"
click at [573, 229] on button "In winkelmand" at bounding box center [581, 233] width 58 height 17
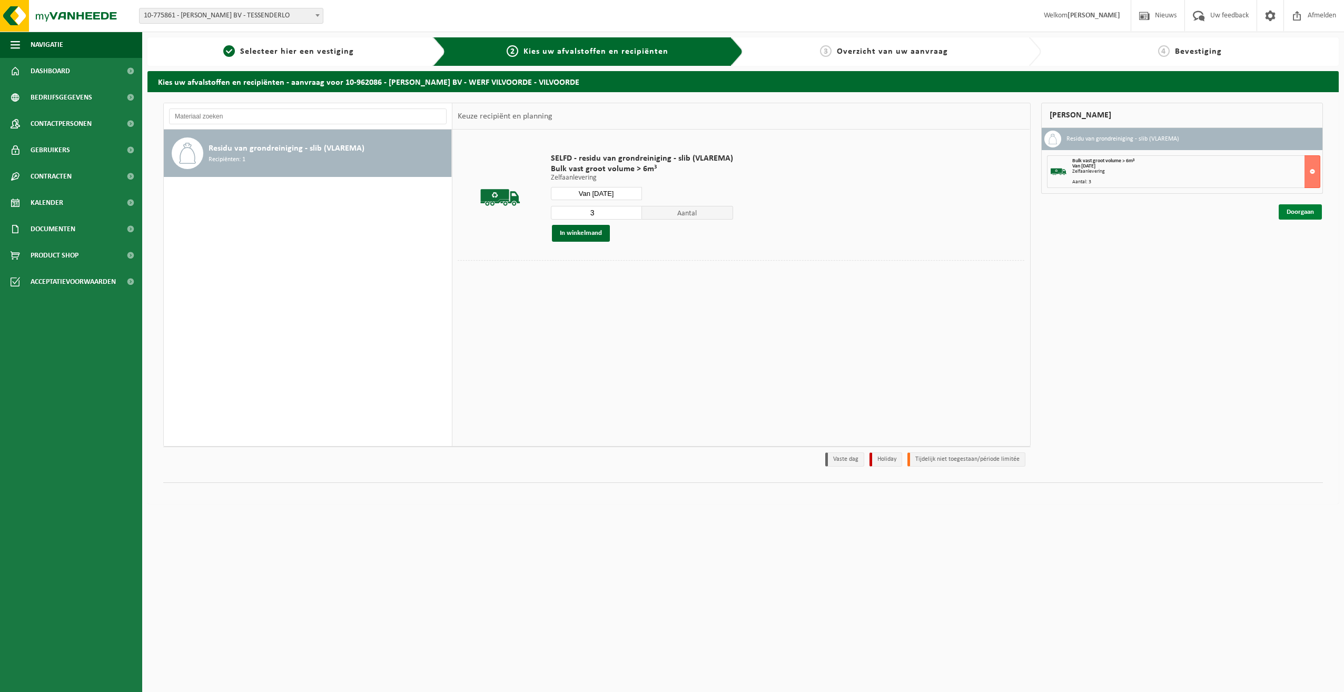
click at [1291, 211] on link "Doorgaan" at bounding box center [1299, 211] width 43 height 15
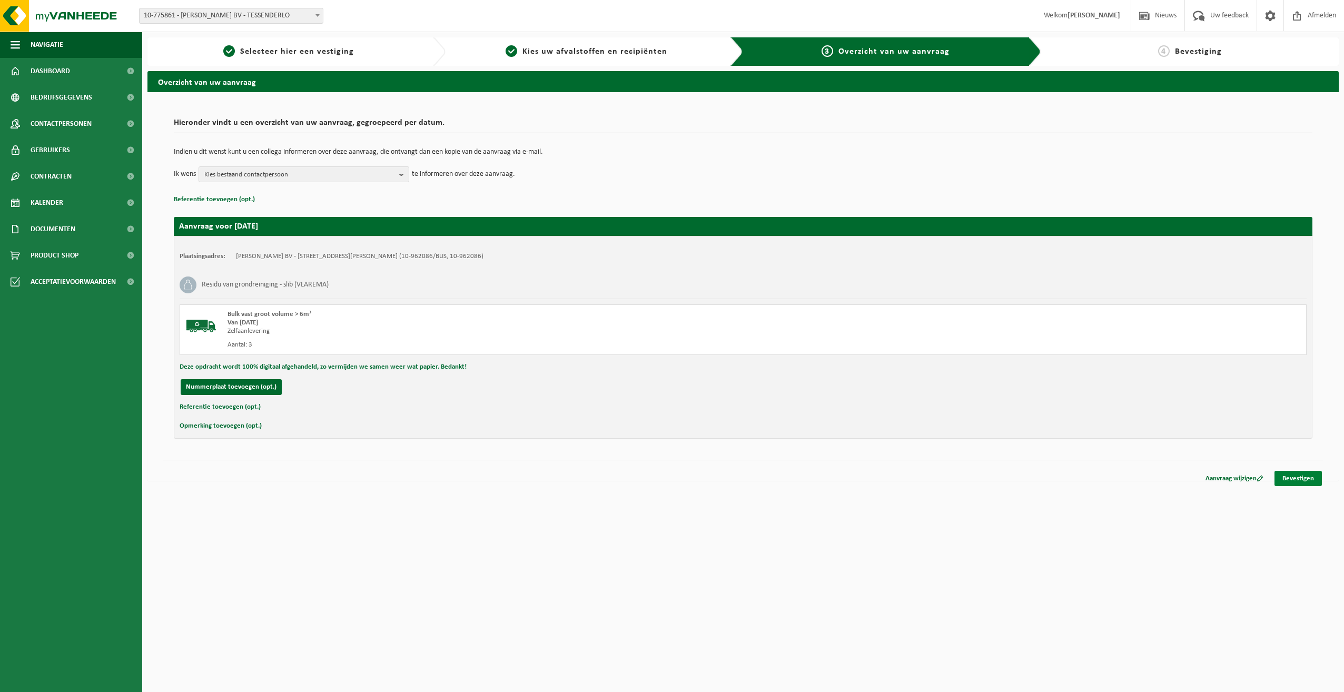
click at [1286, 481] on link "Bevestigen" at bounding box center [1297, 478] width 47 height 15
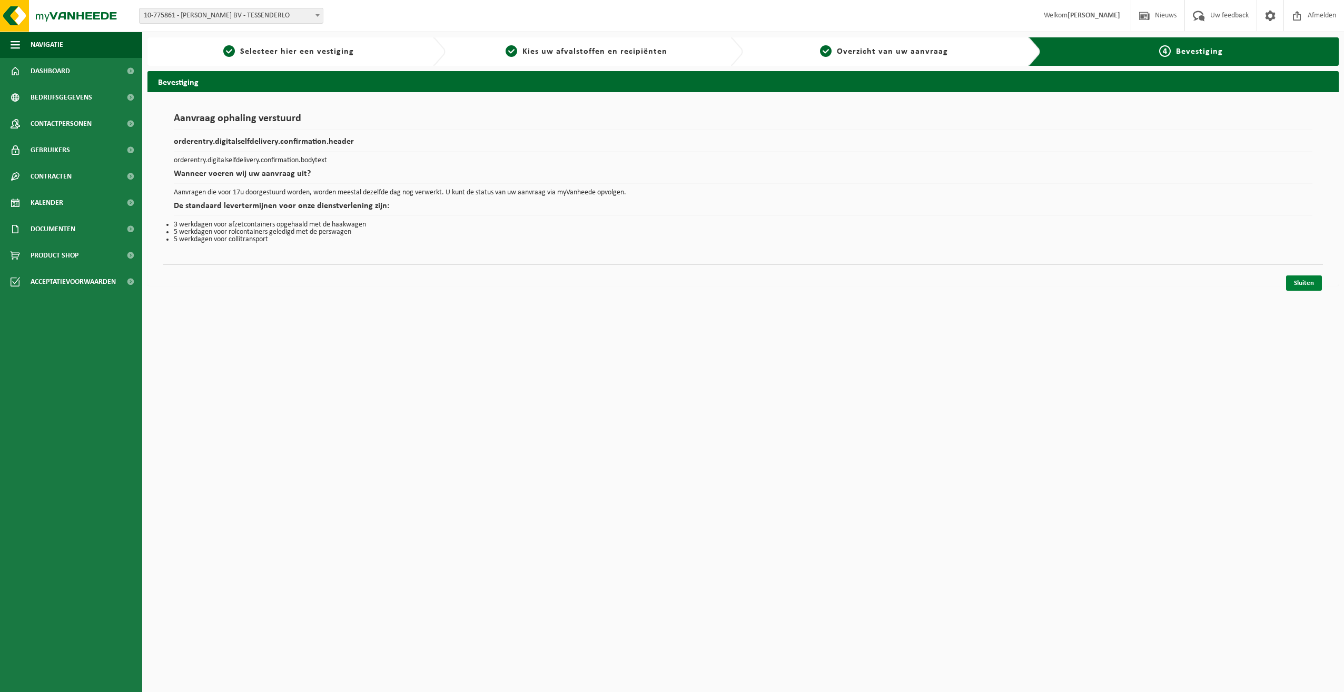
click at [1303, 282] on link "Sluiten" at bounding box center [1304, 282] width 36 height 15
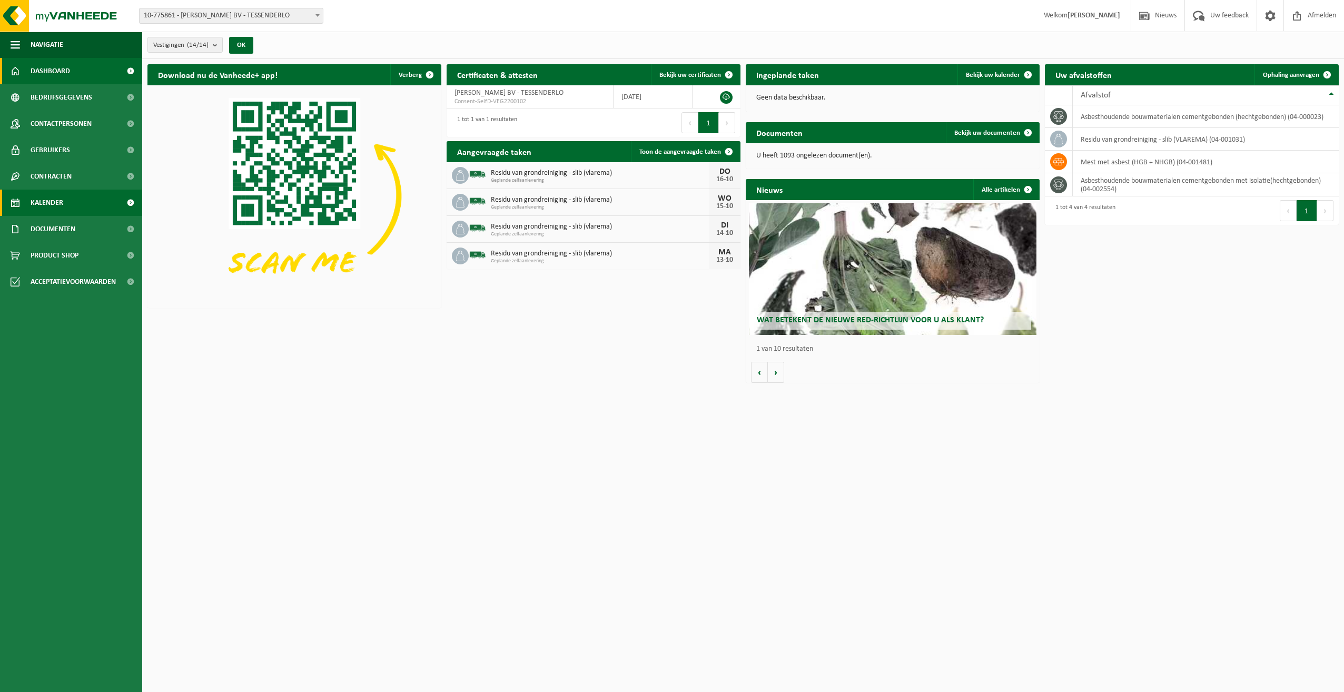
click at [36, 204] on span "Kalender" at bounding box center [47, 203] width 33 height 26
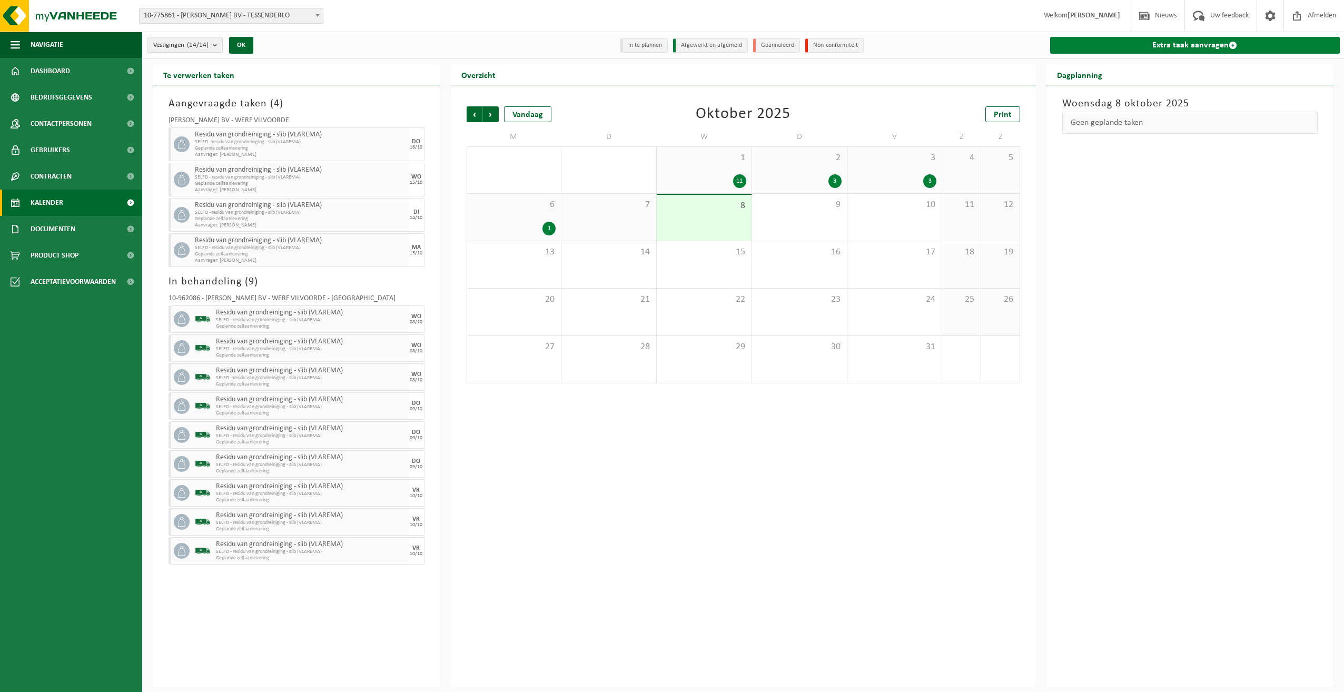
click at [1154, 47] on link "Extra taak aanvragen" at bounding box center [1195, 45] width 290 height 17
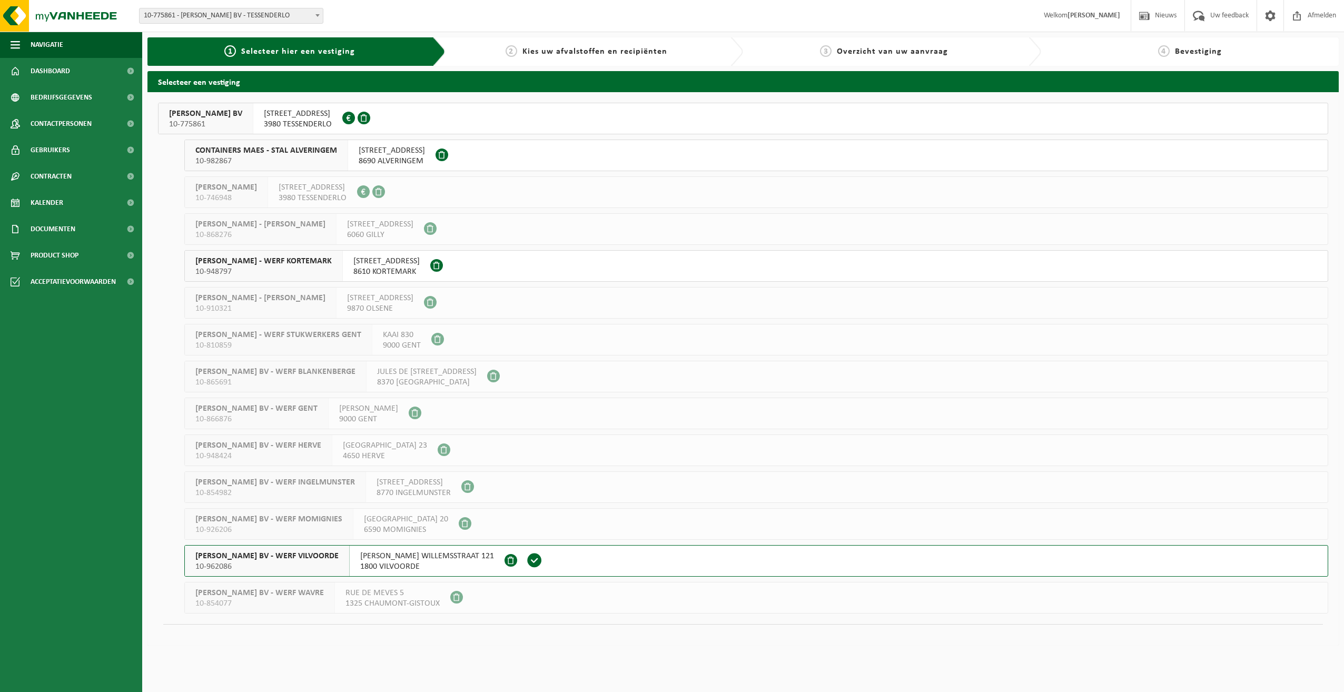
click at [255, 552] on span "YVES MAES BV - WERF VILVOORDE" at bounding box center [266, 556] width 143 height 11
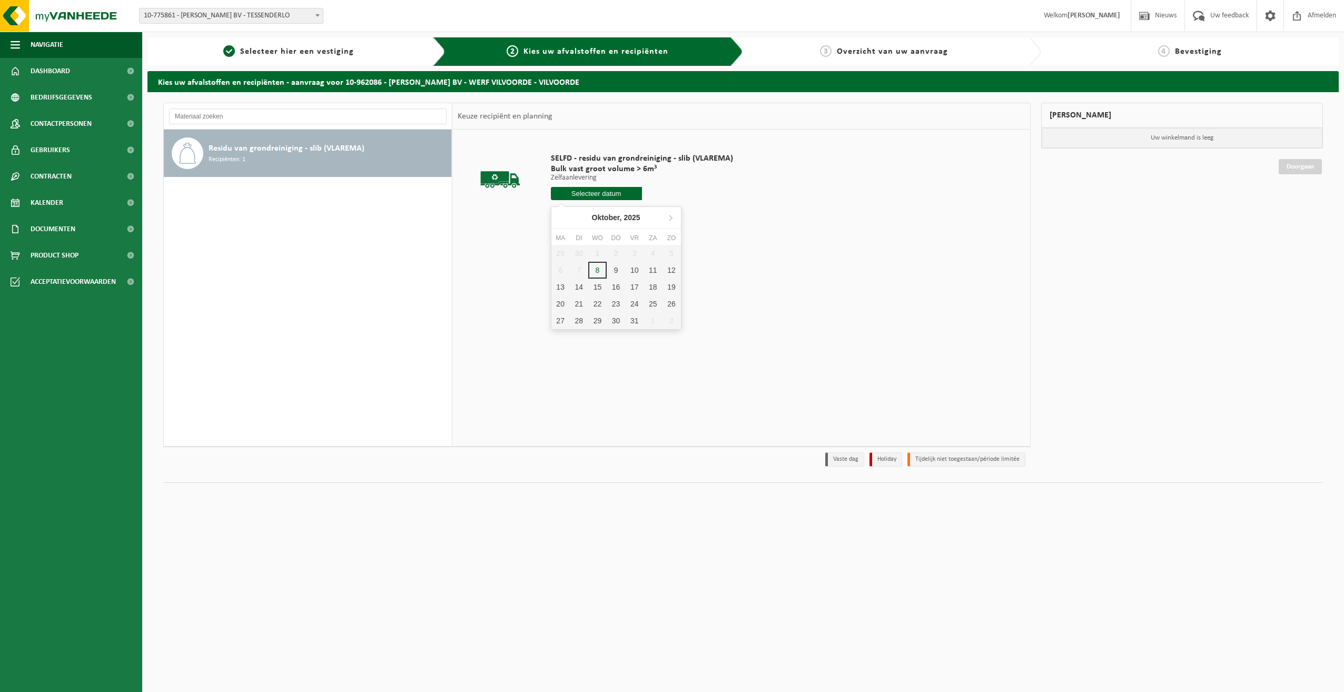
click at [609, 197] on input "text" at bounding box center [596, 193] width 91 height 13
click at [598, 194] on input "text" at bounding box center [596, 193] width 91 height 13
click at [630, 283] on div "17" at bounding box center [634, 287] width 18 height 17
type input "Van 2025-10-17"
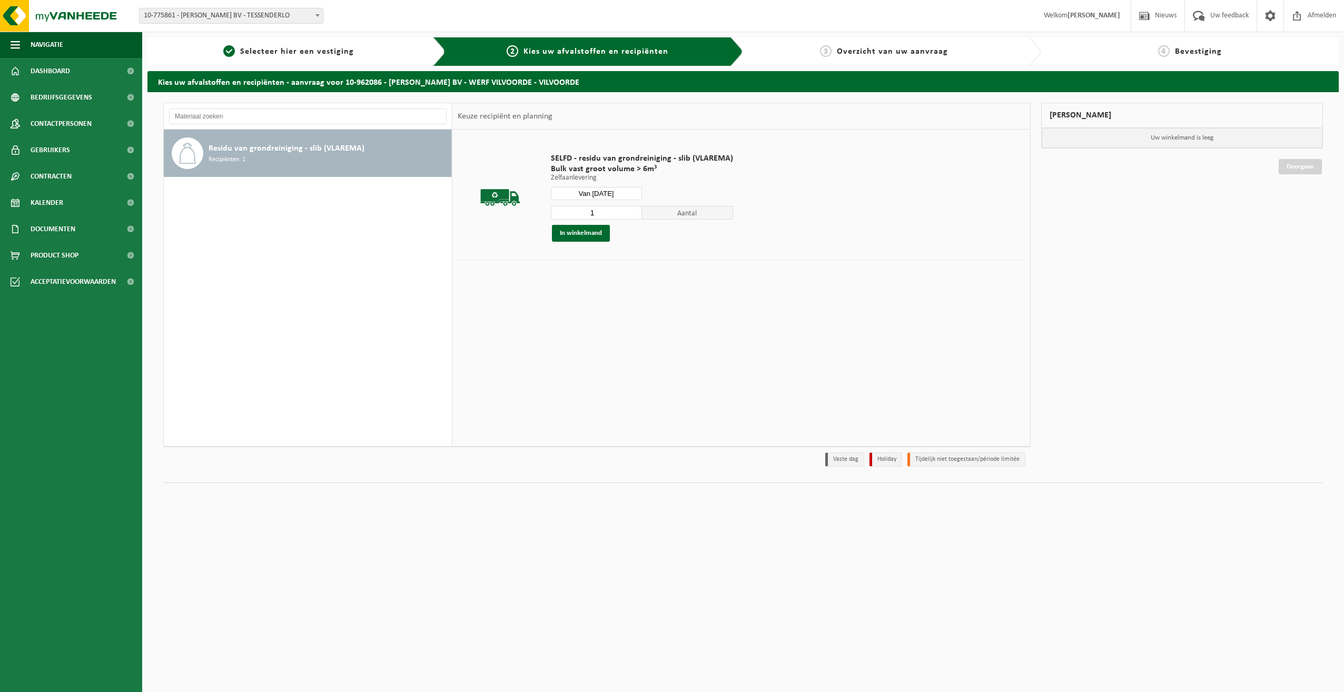
click at [572, 219] on input "1" at bounding box center [596, 213] width 91 height 14
type input "3"
click at [588, 232] on button "In winkelmand" at bounding box center [581, 233] width 58 height 17
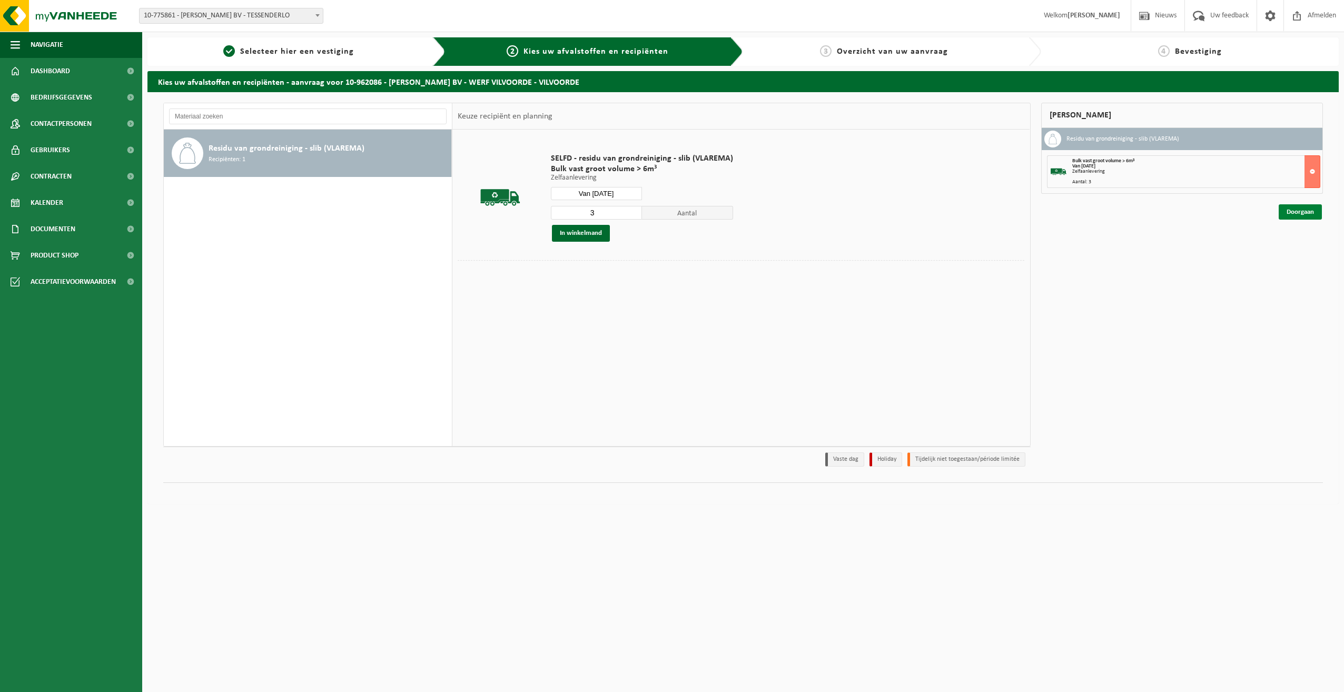
click at [1290, 215] on link "Doorgaan" at bounding box center [1299, 211] width 43 height 15
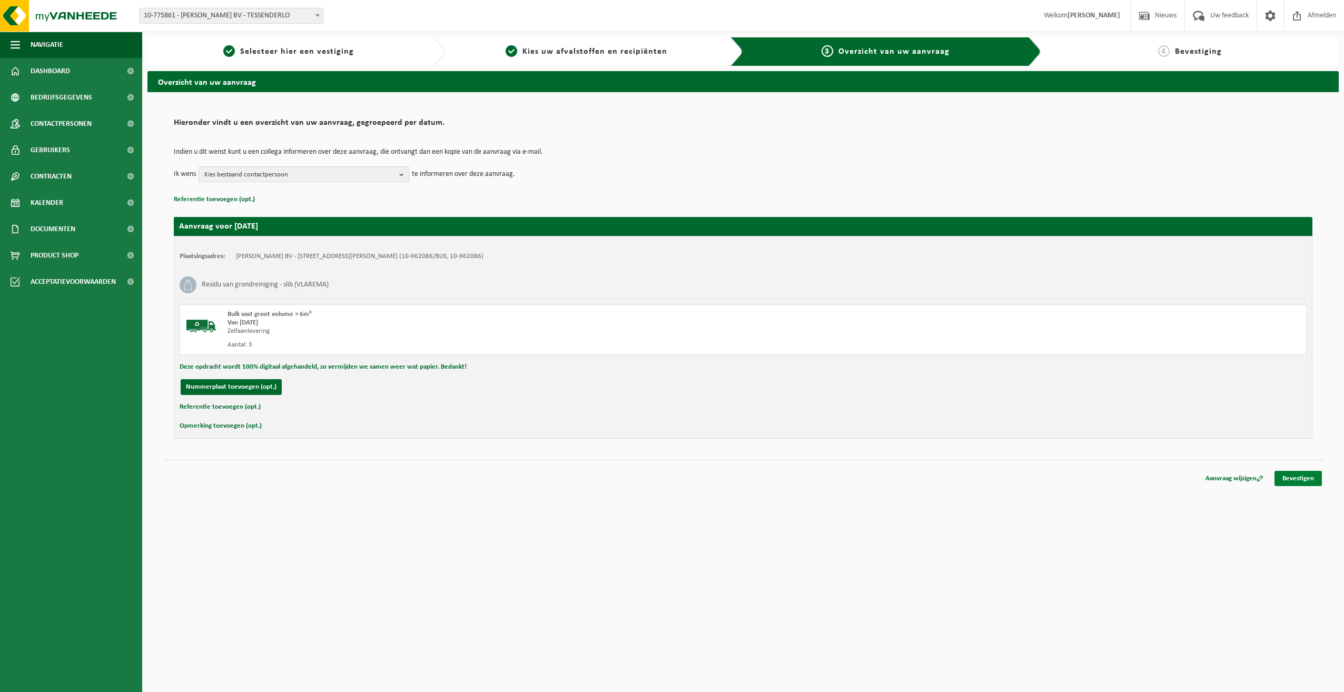
click at [1299, 475] on link "Bevestigen" at bounding box center [1297, 478] width 47 height 15
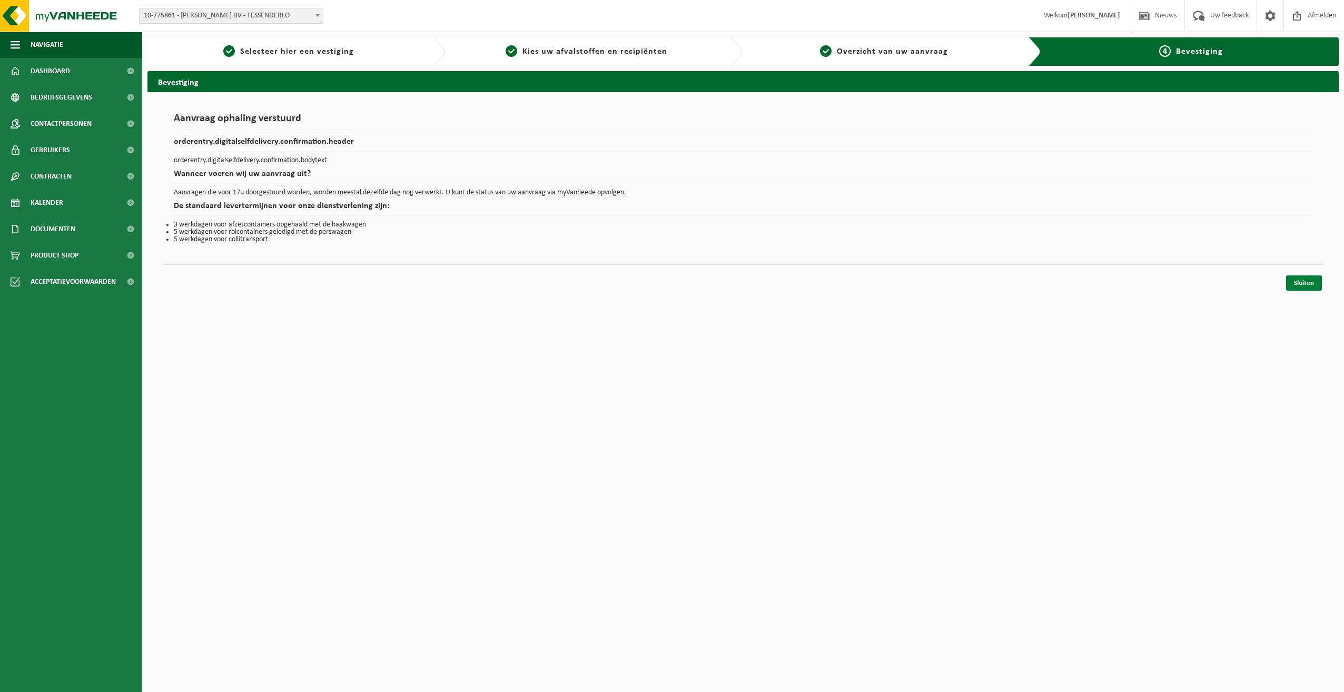
click at [1305, 276] on link "Sluiten" at bounding box center [1304, 282] width 36 height 15
